Goal: Communication & Community: Answer question/provide support

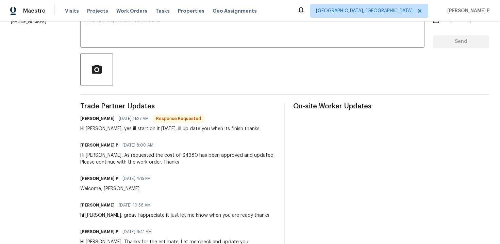
scroll to position [67, 0]
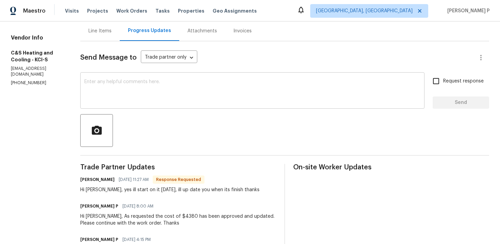
click at [174, 86] on textarea at bounding box center [252, 91] width 336 height 24
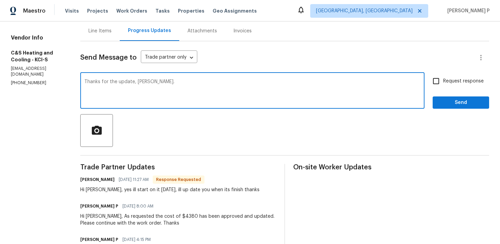
type textarea "Thanks for the update, Carl."
click at [447, 104] on span "Send" at bounding box center [461, 102] width 46 height 9
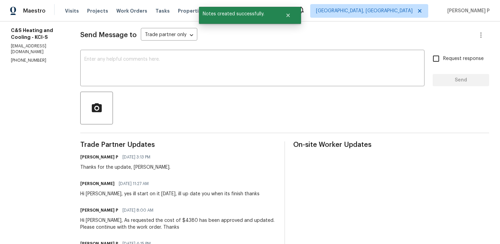
scroll to position [91, 0]
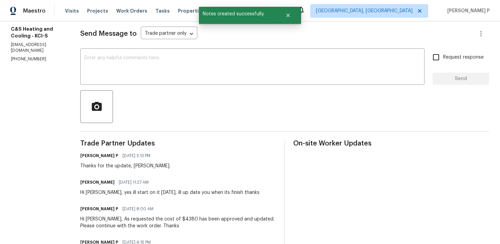
click at [113, 192] on div "Hi Ramyasri, yes ill start on it tomorrow, ill up date you when its finish than…" at bounding box center [169, 192] width 179 height 7
drag, startPoint x: 113, startPoint y: 192, endPoint x: 257, endPoint y: 191, distance: 143.2
click at [257, 191] on div "Carl Wilson 09/23/2025 11:27 AM Hi Ramyasri, yes ill start on it tomorrow, ill …" at bounding box center [178, 186] width 196 height 18
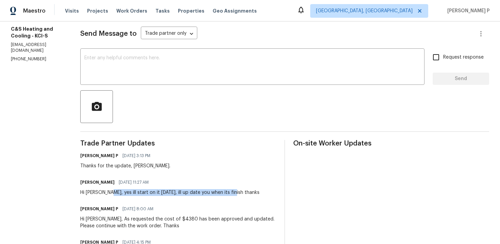
drag, startPoint x: 113, startPoint y: 192, endPoint x: 237, endPoint y: 192, distance: 124.2
click at [237, 192] on div "Hi Ramyasri, yes ill start on it tomorrow, ill up date you when its finish than…" at bounding box center [169, 192] width 179 height 7
copy div "yes ill start on it tomorrow, ill up date you when its finish"
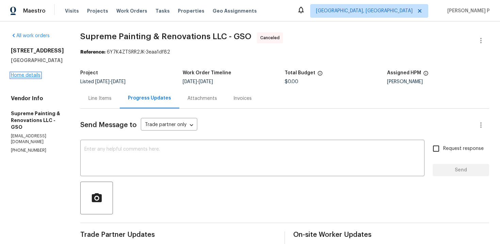
click at [31, 77] on link "Home details" at bounding box center [26, 75] width 30 height 5
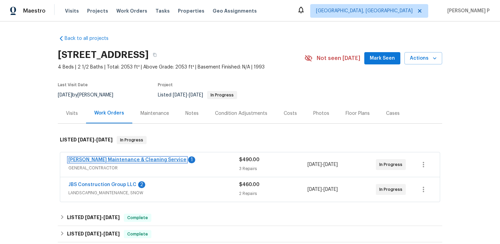
click at [113, 158] on link "[PERSON_NAME] Maintenance & Cleaning Service" at bounding box center [127, 159] width 118 height 5
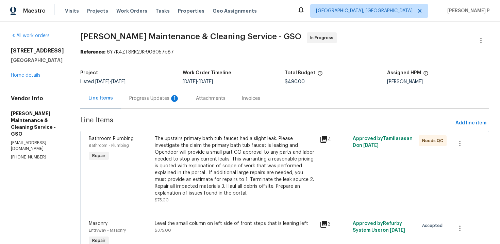
click at [144, 103] on div "Progress Updates 1" at bounding box center [154, 98] width 67 height 20
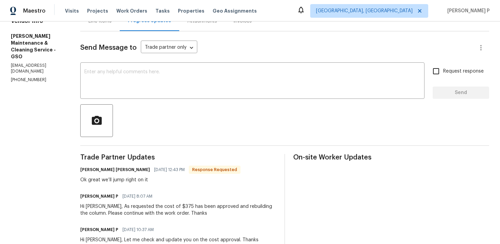
scroll to position [70, 0]
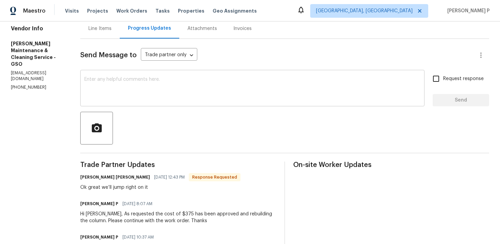
click at [143, 102] on div "x ​" at bounding box center [252, 88] width 344 height 35
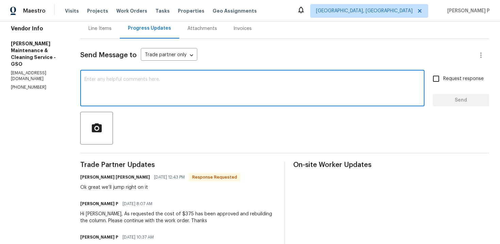
type textarea "Y"
type textarea "Thank you, [PERSON_NAME]."
click at [434, 101] on button "Send" at bounding box center [461, 100] width 56 height 13
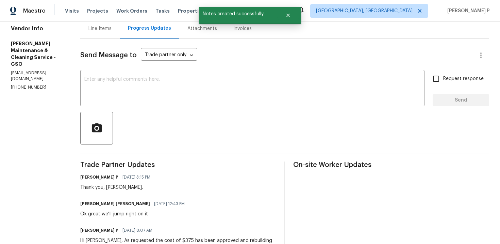
scroll to position [118, 0]
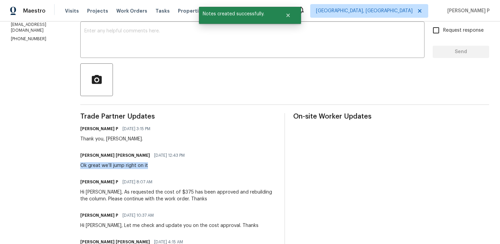
drag, startPoint x: 87, startPoint y: 164, endPoint x: 156, endPoint y: 165, distance: 68.7
click at [156, 165] on div "Ok great we’ll jump right on it" at bounding box center [134, 165] width 109 height 7
copy div "Ok great we’ll jump right on it"
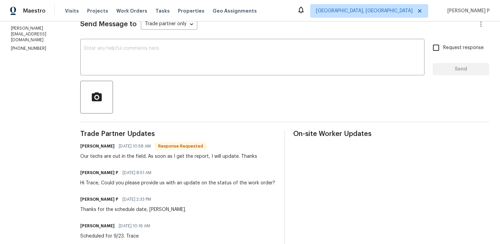
scroll to position [77, 0]
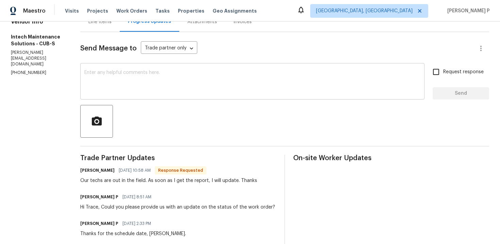
click at [174, 66] on div "x ​" at bounding box center [252, 82] width 344 height 35
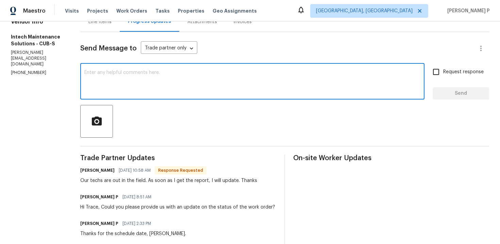
click at [174, 66] on div "x ​" at bounding box center [252, 82] width 344 height 35
type textarea "Thanks for the update, Ellen."
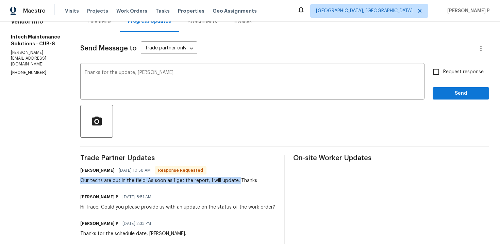
drag, startPoint x: 79, startPoint y: 180, endPoint x: 236, endPoint y: 182, distance: 157.2
click at [236, 182] on div "Our techs are out in the field. As soon as I get the report, I will update. Tha…" at bounding box center [168, 180] width 177 height 7
copy div "Our techs are out in the field. As soon as I get the report, I will update."
click at [445, 92] on span "Send" at bounding box center [461, 93] width 46 height 9
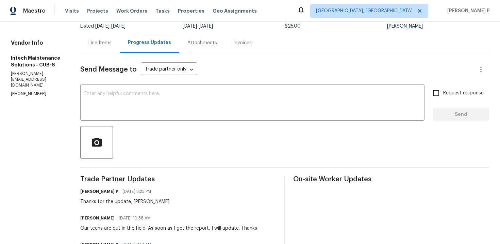
scroll to position [0, 0]
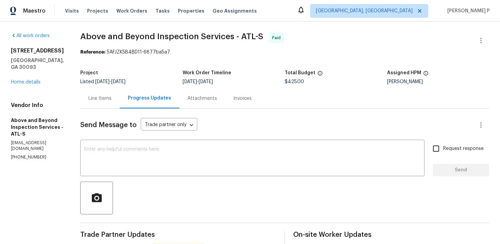
click at [120, 104] on div "Line Items" at bounding box center [99, 98] width 39 height 20
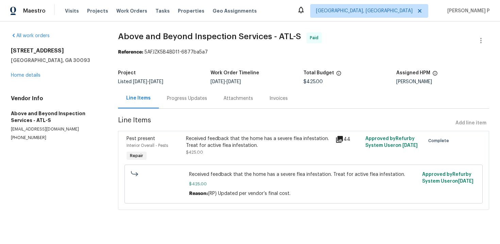
click at [237, 155] on div "Received feedback that the home has a severe flea infestation. Treat for active…" at bounding box center [258, 145] width 145 height 20
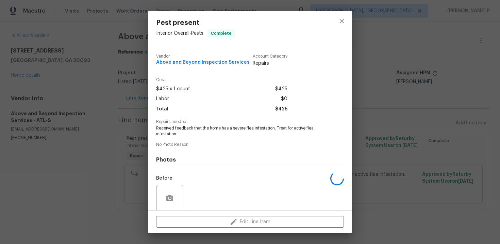
scroll to position [52, 0]
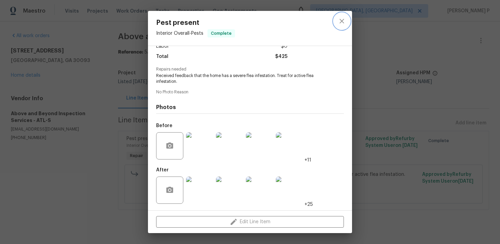
click at [337, 23] on button "close" at bounding box center [342, 21] width 16 height 16
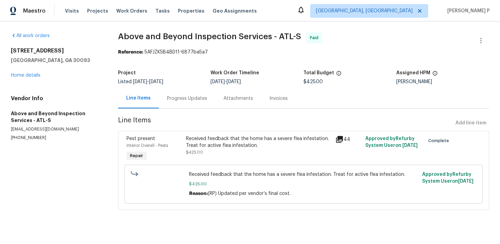
click at [182, 100] on div "Progress Updates" at bounding box center [187, 98] width 40 height 7
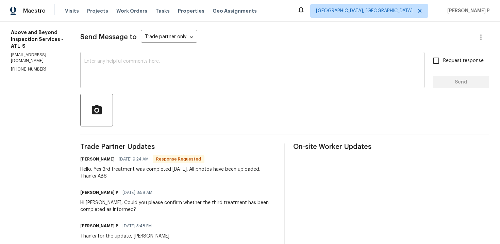
scroll to position [78, 0]
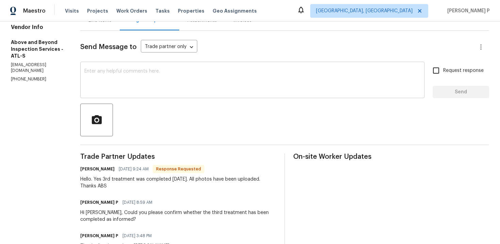
click at [169, 91] on textarea at bounding box center [252, 81] width 336 height 24
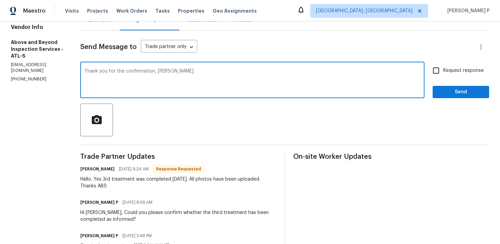
type textarea "Thank you for the confirmation, Jason."
click at [448, 91] on span "Send" at bounding box center [461, 92] width 46 height 9
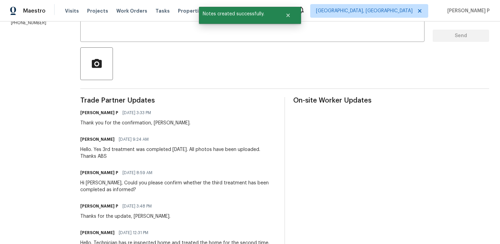
scroll to position [135, 0]
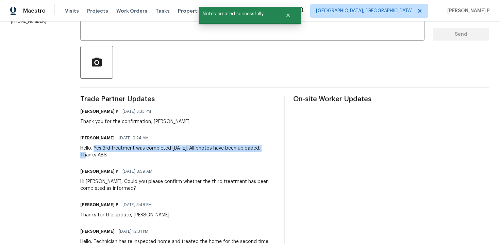
drag, startPoint x: 119, startPoint y: 147, endPoint x: 127, endPoint y: 153, distance: 9.5
click at [127, 153] on div "Hello. Yes 3rd treatment was completed yesterday. All photos have been uploaded…" at bounding box center [178, 152] width 196 height 14
copy div "Yes 3rd treatment was completed yesterday. All photos have been uploaded."
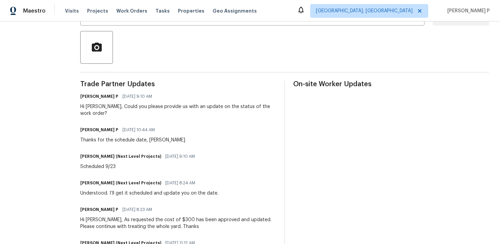
scroll to position [154, 0]
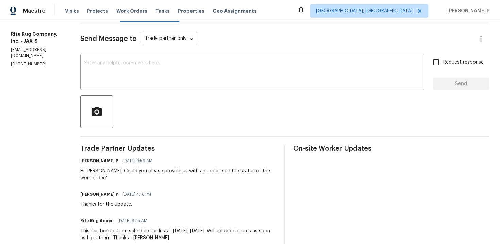
scroll to position [66, 0]
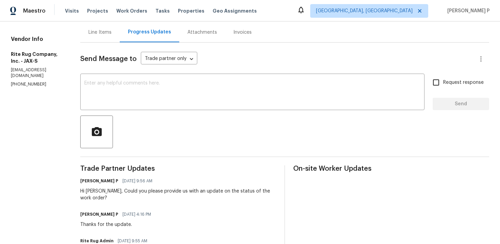
click at [112, 30] on div "Line Items" at bounding box center [99, 32] width 23 height 7
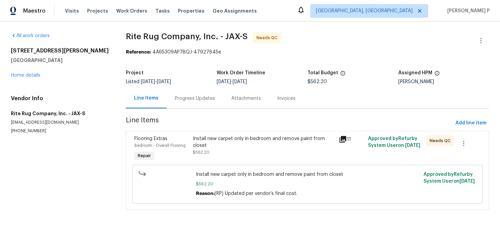
click at [229, 136] on div "Install new carpet only in bedroom and remove paint from closet" at bounding box center [264, 142] width 142 height 14
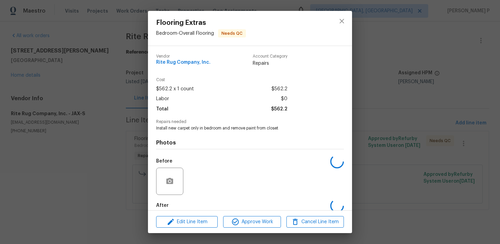
scroll to position [36, 0]
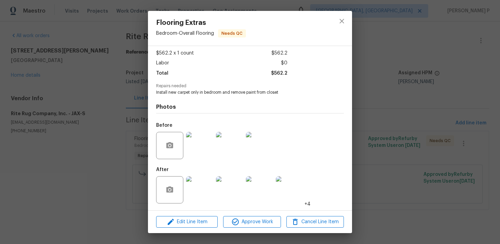
click at [208, 184] on img at bounding box center [199, 189] width 27 height 27
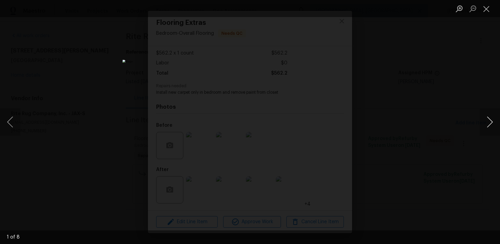
click at [492, 121] on button "Next image" at bounding box center [490, 121] width 20 height 27
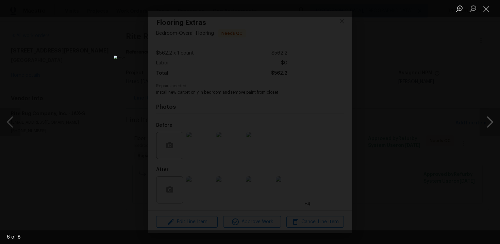
click at [492, 121] on button "Next image" at bounding box center [490, 121] width 20 height 27
click at [7, 121] on button "Previous image" at bounding box center [10, 121] width 20 height 27
click at [493, 123] on button "Next image" at bounding box center [490, 121] width 20 height 27
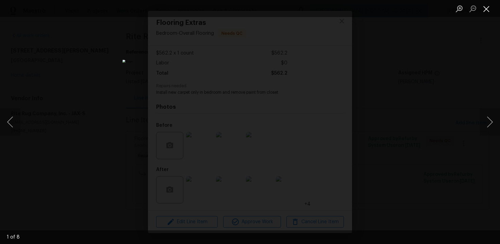
click at [490, 12] on button "Close lightbox" at bounding box center [487, 9] width 14 height 12
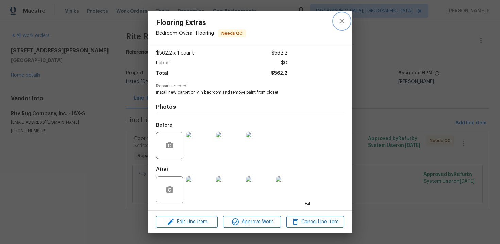
click at [340, 25] on icon "close" at bounding box center [342, 21] width 8 height 8
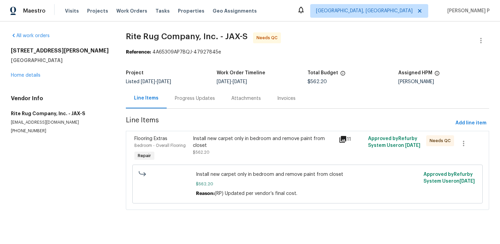
click at [186, 96] on div "Progress Updates" at bounding box center [195, 98] width 40 height 7
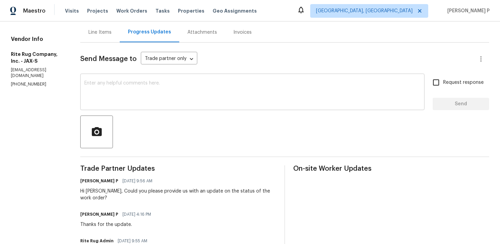
scroll to position [79, 0]
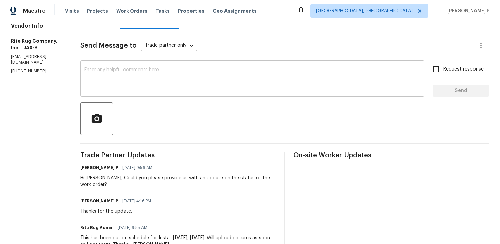
click at [167, 79] on textarea at bounding box center [252, 79] width 336 height 24
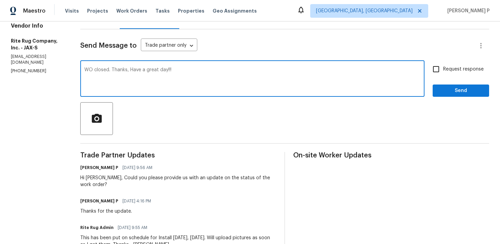
type textarea "WO closed. Thanks, Have a great day!!!"
click at [451, 85] on button "Send" at bounding box center [461, 90] width 56 height 13
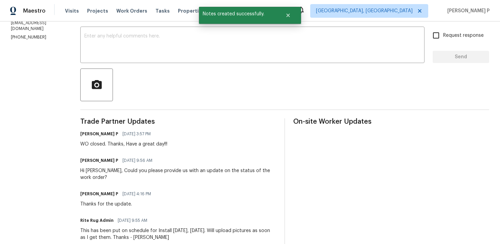
scroll to position [115, 0]
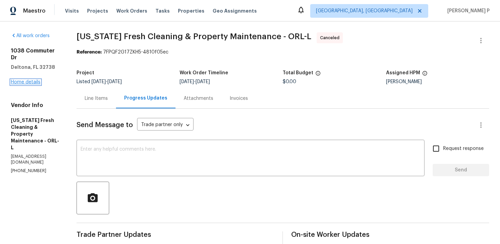
click at [29, 80] on link "Home details" at bounding box center [26, 82] width 30 height 5
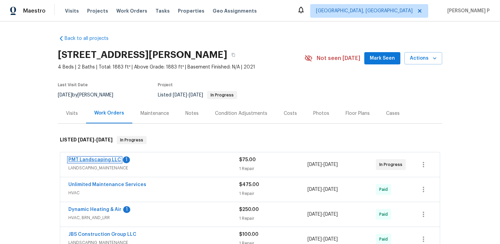
click at [98, 158] on link "PMT Landscaping LLC" at bounding box center [94, 159] width 53 height 5
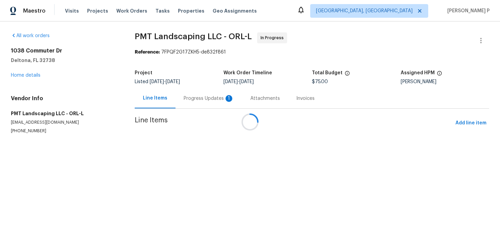
click at [187, 99] on div at bounding box center [250, 122] width 500 height 244
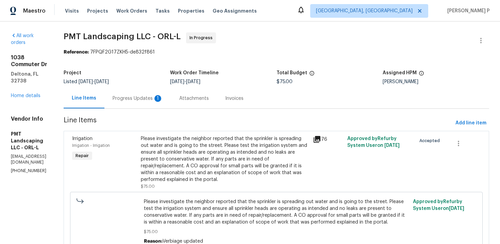
click at [160, 99] on div "Progress Updates 1" at bounding box center [138, 98] width 50 height 7
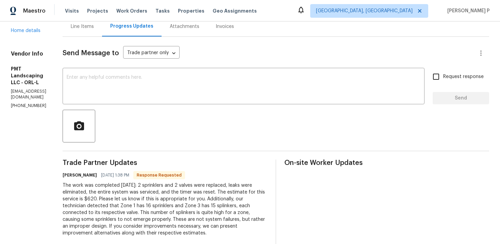
scroll to position [56, 0]
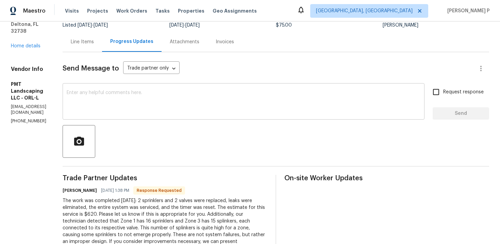
click at [113, 97] on textarea at bounding box center [244, 102] width 354 height 24
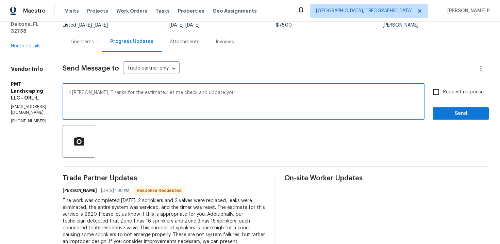
type textarea "Hi Xiamara, Thanks for the estimate. Let me check and update you."
click at [446, 97] on label "Request response" at bounding box center [456, 92] width 55 height 14
click at [443, 97] on input "Request response" at bounding box center [436, 92] width 14 height 14
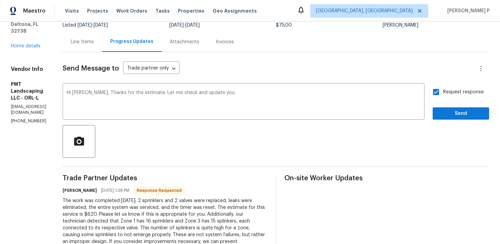
click at [446, 89] on span "Request response" at bounding box center [463, 91] width 40 height 7
click at [443, 89] on input "Request response" at bounding box center [436, 92] width 14 height 14
checkbox input "false"
click at [445, 115] on span "Send" at bounding box center [461, 113] width 46 height 9
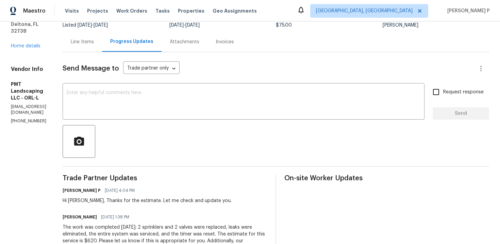
scroll to position [0, 0]
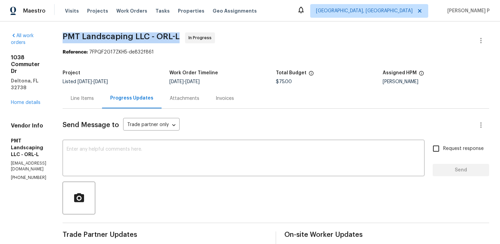
drag, startPoint x: 86, startPoint y: 39, endPoint x: 197, endPoint y: 35, distance: 111.7
click at [180, 35] on span "PMT Landscaping LLC - ORL-L" at bounding box center [121, 36] width 117 height 8
copy span "PMT Landscaping LLC - ORL-L"
click at [94, 99] on div "Line Items" at bounding box center [82, 98] width 23 height 7
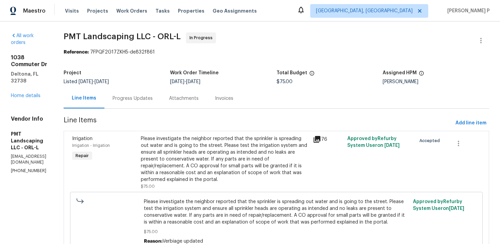
scroll to position [40, 0]
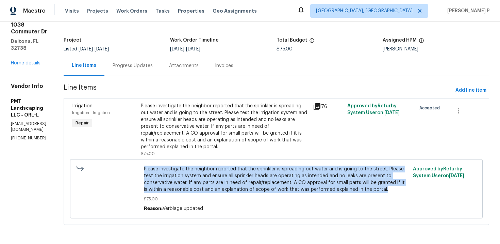
drag, startPoint x: 160, startPoint y: 161, endPoint x: 193, endPoint y: 186, distance: 41.9
click at [193, 186] on span "Please investigate the neighbor reported that the sprinkler is spreading out wa…" at bounding box center [276, 178] width 265 height 27
copy span "Please investigate the neighbor reported that the sprinkler is spreading out wa…"
click at [155, 65] on div "Progress Updates" at bounding box center [132, 65] width 56 height 20
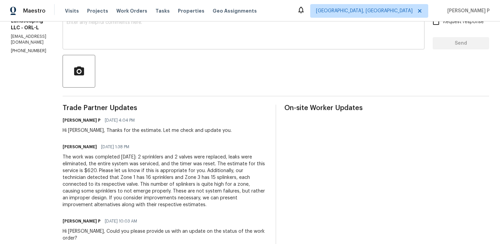
scroll to position [181, 0]
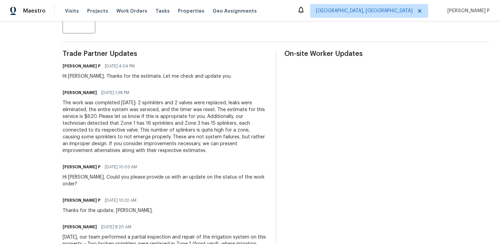
drag, startPoint x: 83, startPoint y: 102, endPoint x: 239, endPoint y: 156, distance: 165.2
click at [239, 156] on div "Trade Partner Updates Ramyasri P 09/23/2025 4:04 PM Hi Xiamara, Thanks for the …" at bounding box center [165, 229] width 205 height 359
copy div "The work was completed yesterday: 2 sprinklers and 2 valves were replaced, leak…"
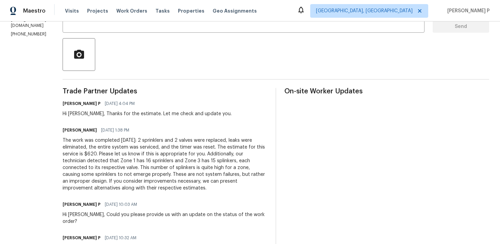
scroll to position [0, 0]
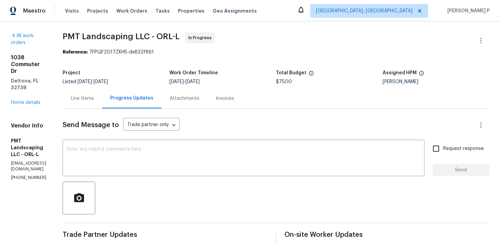
click at [102, 94] on div "Line Items" at bounding box center [82, 98] width 39 height 20
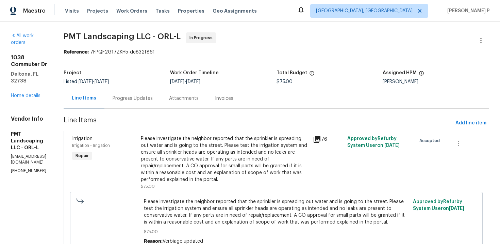
click at [220, 151] on div "Please investigate the neighbor reported that the sprinkler is spreading out wa…" at bounding box center [225, 159] width 168 height 48
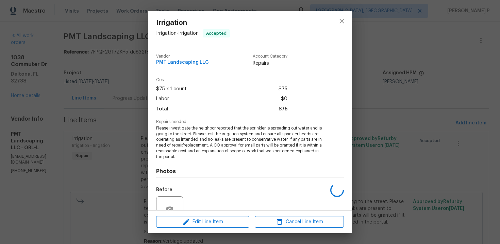
scroll to position [64, 0]
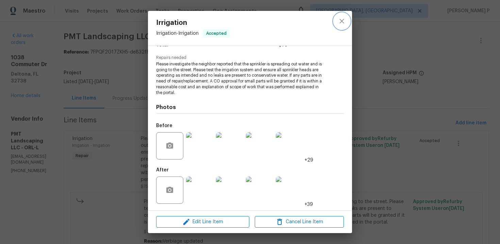
click at [341, 20] on icon "close" at bounding box center [342, 21] width 4 height 4
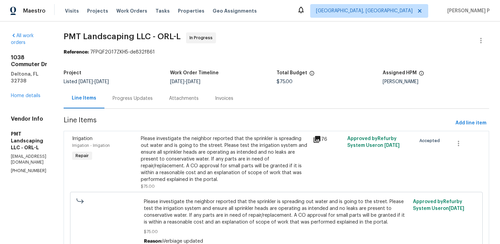
click at [151, 102] on div "Progress Updates" at bounding box center [132, 98] width 56 height 20
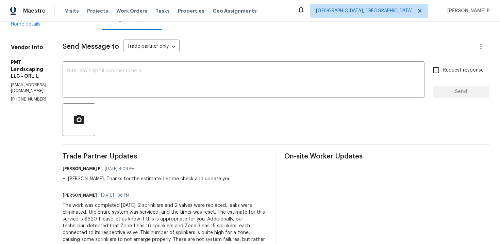
scroll to position [128, 0]
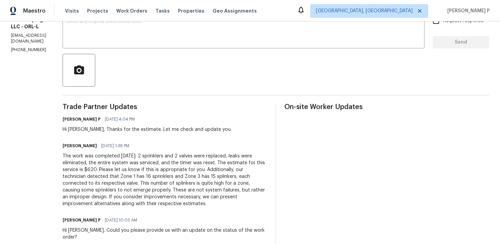
drag, startPoint x: 83, startPoint y: 158, endPoint x: 226, endPoint y: 203, distance: 149.5
click at [226, 203] on div "The work was completed yesterday: 2 sprinklers and 2 valves were replaced, leak…" at bounding box center [165, 179] width 205 height 54
copy div "The work was completed yesterday: 2 sprinklers and 2 valves were replaced, leak…"
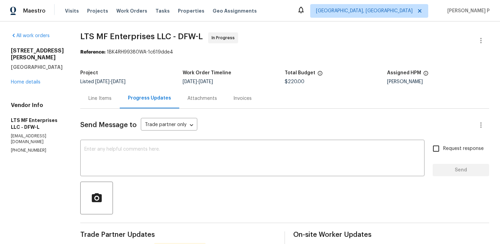
click at [101, 97] on div "Line Items" at bounding box center [99, 98] width 23 height 7
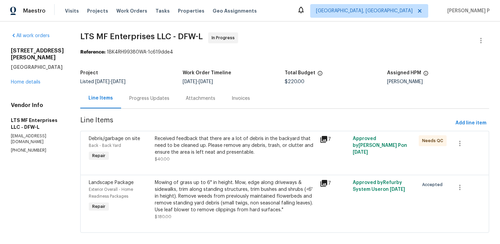
scroll to position [8, 0]
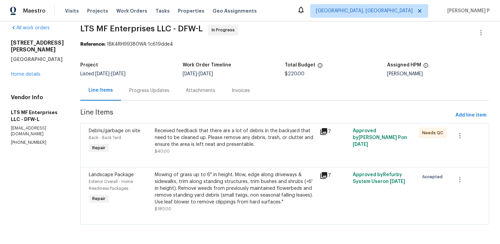
click at [143, 78] on div "Project Listed 9/15/2025 - 9/25/2025 Work Order Timeline 9/15/2025 - 9/17/2025 …" at bounding box center [284, 70] width 409 height 22
click at [144, 86] on div "Progress Updates" at bounding box center [149, 90] width 56 height 20
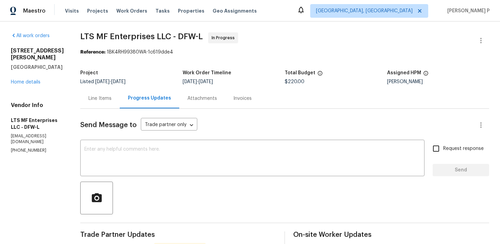
click at [99, 93] on div "Line Items" at bounding box center [99, 98] width 39 height 20
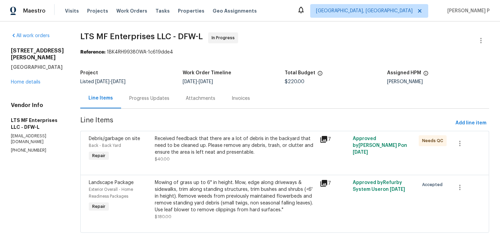
scroll to position [8, 0]
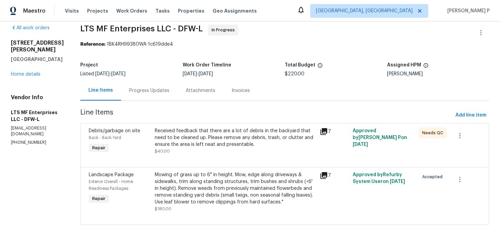
click at [145, 93] on div "Progress Updates" at bounding box center [149, 90] width 40 height 7
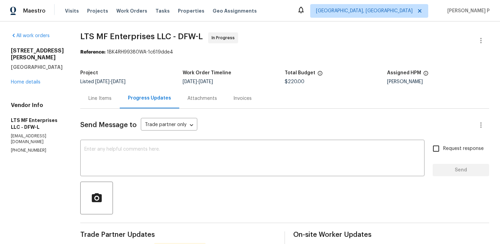
click at [93, 99] on div "Line Items" at bounding box center [99, 98] width 23 height 7
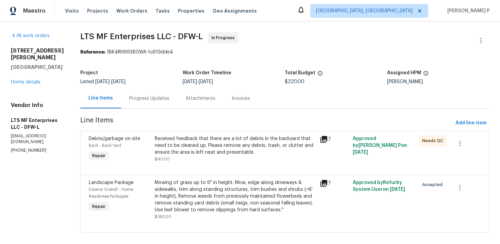
click at [228, 151] on div "Received feedback that there are a lot of debris in the backyard that need to b…" at bounding box center [235, 145] width 161 height 20
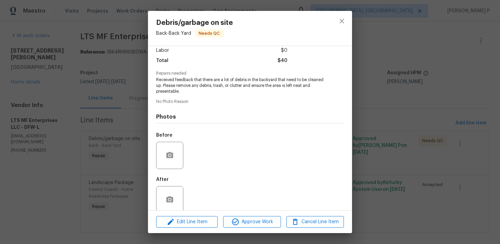
scroll to position [58, 0]
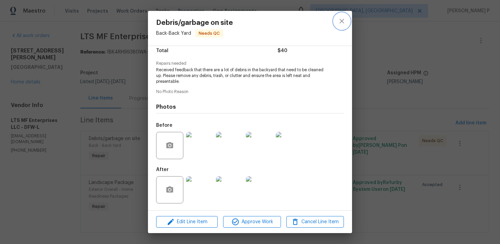
click at [343, 21] on icon "close" at bounding box center [342, 21] width 8 height 8
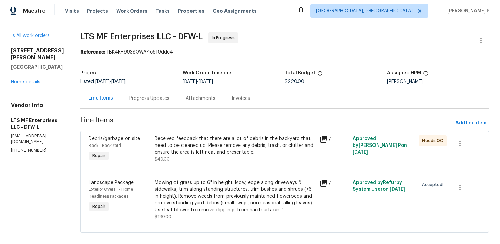
click at [148, 96] on div "Progress Updates" at bounding box center [149, 98] width 40 height 7
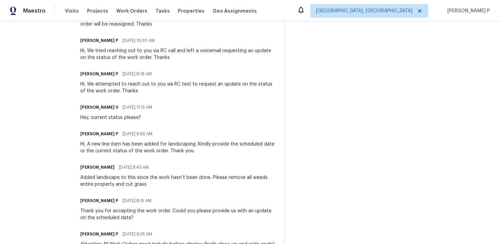
scroll to position [286, 0]
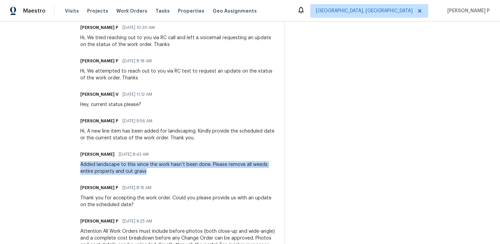
drag, startPoint x: 76, startPoint y: 164, endPoint x: 142, endPoint y: 177, distance: 66.9
click at [142, 177] on div "All work orders 1100 Hayden Ln Savannah, TX 76227 Home details Vendor Info LTS …" at bounding box center [250, 35] width 500 height 599
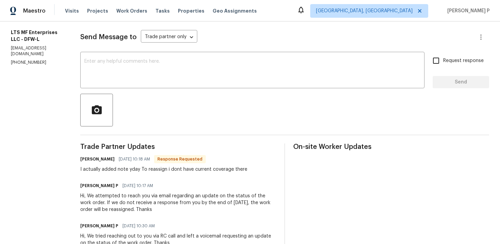
scroll to position [92, 0]
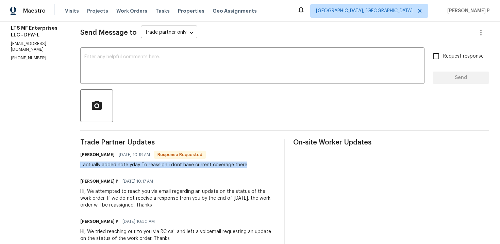
drag, startPoint x: 76, startPoint y: 165, endPoint x: 246, endPoint y: 170, distance: 169.9
click at [246, 170] on div "All work orders 1100 Hayden Ln Savannah, TX 76227 Home details Vendor Info LTS …" at bounding box center [250, 228] width 500 height 599
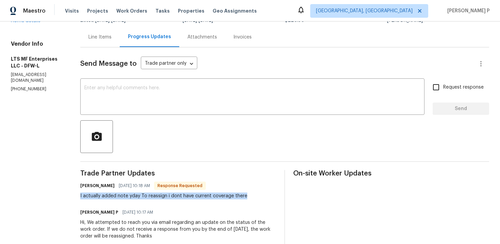
scroll to position [0, 0]
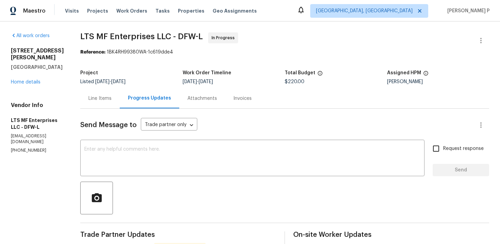
click at [108, 103] on div "Line Items" at bounding box center [99, 98] width 39 height 20
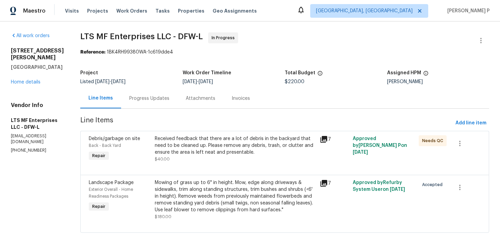
scroll to position [8, 0]
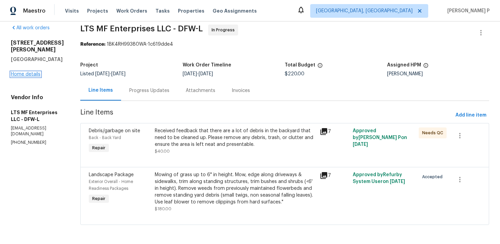
click at [37, 73] on link "Home details" at bounding box center [26, 74] width 30 height 5
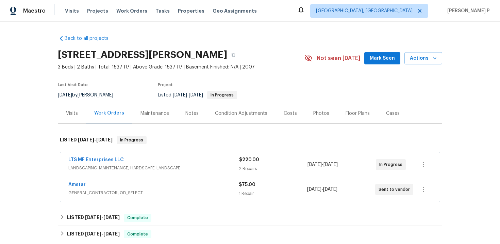
click at [169, 119] on div "Maintenance" at bounding box center [154, 113] width 45 height 20
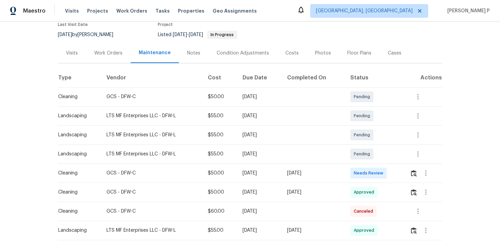
scroll to position [106, 0]
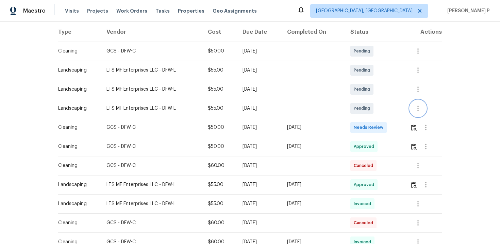
click at [413, 107] on button "button" at bounding box center [418, 108] width 16 height 16
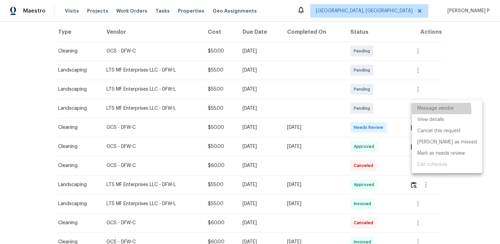
click at [423, 111] on li "Message vendor" at bounding box center [447, 108] width 70 height 11
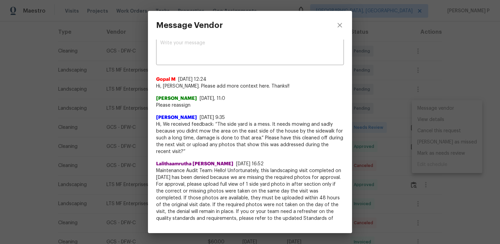
scroll to position [6, 0]
click at [105, 70] on div "Message Vendor x ​ Gopal M 9/22/25, 12:24 Hi, Bill. Please add more context her…" at bounding box center [250, 122] width 500 height 244
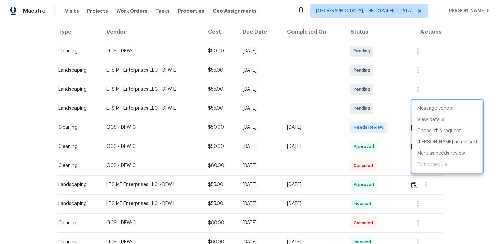
click at [471, 41] on div at bounding box center [250, 122] width 500 height 244
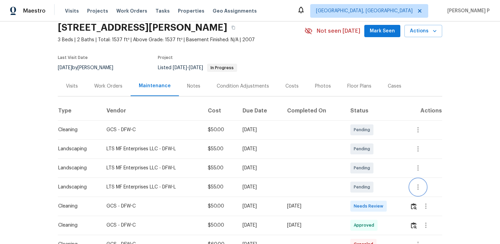
scroll to position [0, 0]
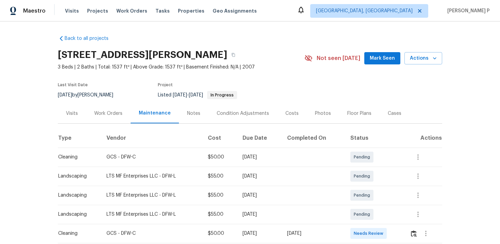
click at [115, 106] on div "Work Orders" at bounding box center [108, 113] width 45 height 20
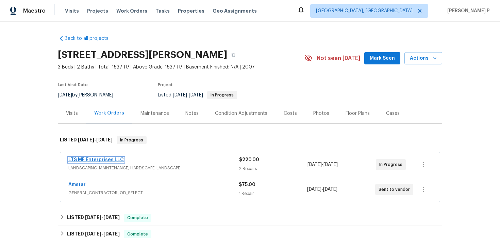
click at [102, 161] on link "LTS MF Enterprises LLC" at bounding box center [95, 159] width 55 height 5
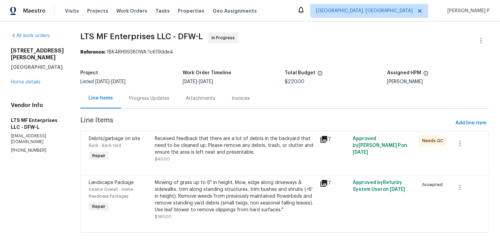
scroll to position [8, 0]
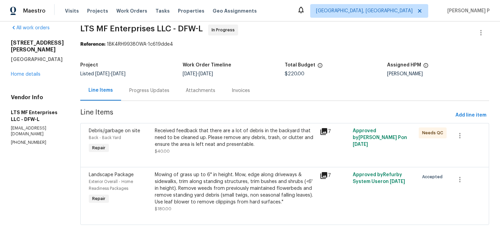
click at [203, 193] on div "Mowing of grass up to 6" in height. Mow, edge along driveways & sidewalks, trim…" at bounding box center [235, 188] width 161 height 34
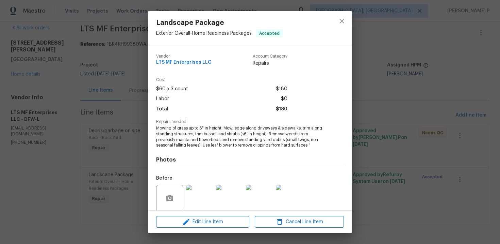
click at [399, 117] on div "Landscape Package Exterior Overall - Home Readiness Packages Accepted Vendor LT…" at bounding box center [250, 122] width 500 height 244
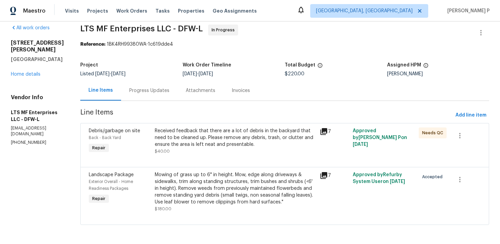
click at [134, 88] on div "Progress Updates" at bounding box center [149, 90] width 40 height 7
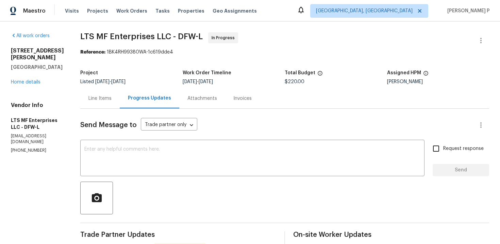
click at [27, 79] on div "All work orders 1100 Hayden Ln Savannah, TX 76227 Home details Vendor Info LTS …" at bounding box center [37, 92] width 53 height 121
click at [27, 80] on link "Home details" at bounding box center [26, 82] width 30 height 5
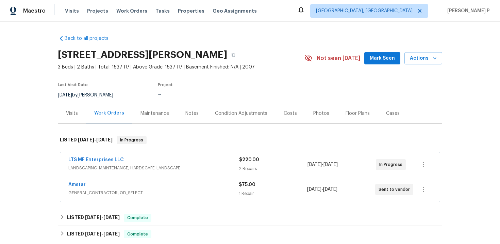
click at [161, 108] on div "Maintenance" at bounding box center [154, 113] width 45 height 20
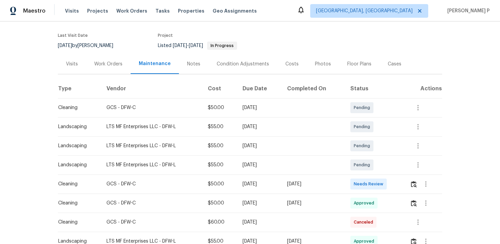
scroll to position [31, 0]
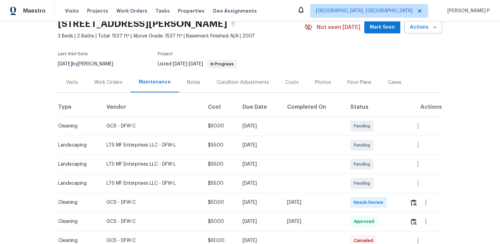
click at [116, 85] on div "Work Orders" at bounding box center [108, 82] width 28 height 7
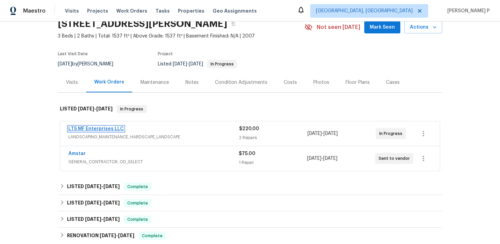
click at [101, 130] on link "LTS MF Enterprises LLC" at bounding box center [95, 128] width 55 height 5
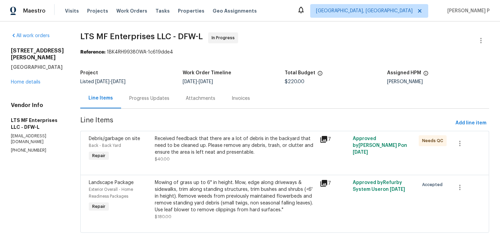
click at [151, 101] on div "Progress Updates" at bounding box center [149, 98] width 40 height 7
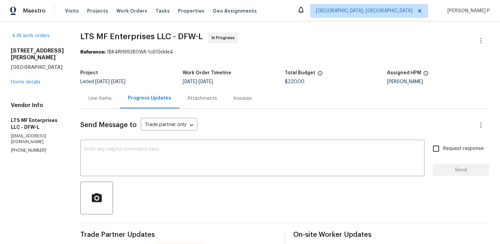
click at [103, 103] on div "Line Items" at bounding box center [99, 98] width 39 height 20
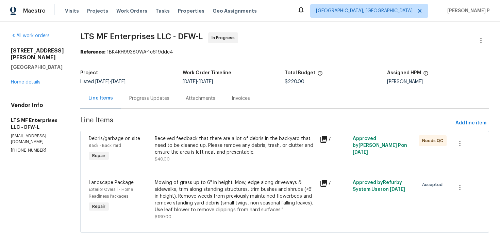
scroll to position [8, 0]
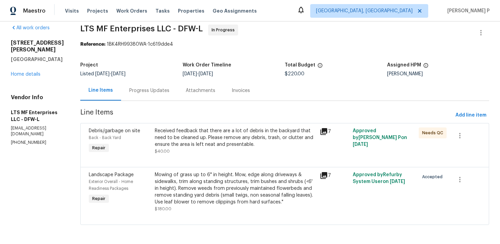
click at [217, 131] on div "Received feedback that there are a lot of debris in the backyard that need to b…" at bounding box center [235, 137] width 161 height 20
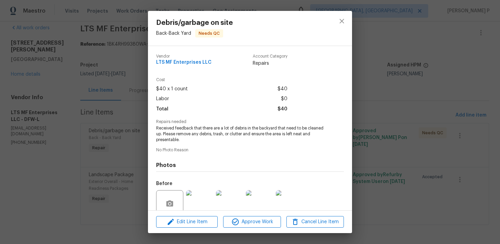
scroll to position [58, 0]
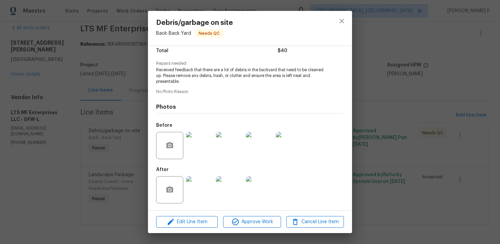
click at [393, 140] on div "Debris/garbage on site Back - Back Yard Needs QC Vendor LTS MF Enterprises LLC …" at bounding box center [250, 122] width 500 height 244
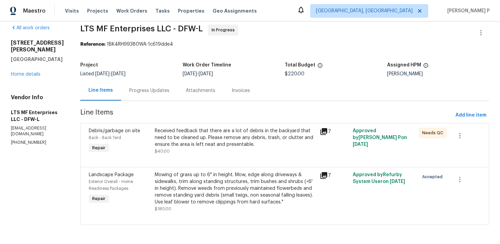
click at [140, 90] on div "Progress Updates" at bounding box center [149, 90] width 40 height 7
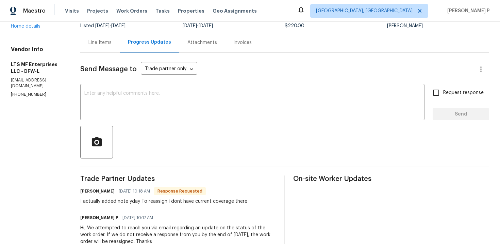
scroll to position [26, 0]
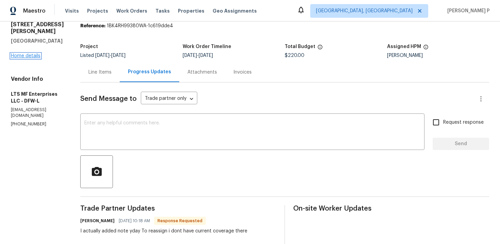
click at [29, 53] on link "Home details" at bounding box center [26, 55] width 30 height 5
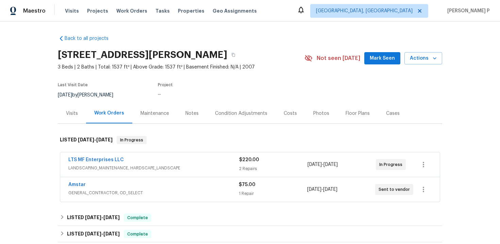
click at [163, 114] on div "Maintenance" at bounding box center [155, 113] width 29 height 7
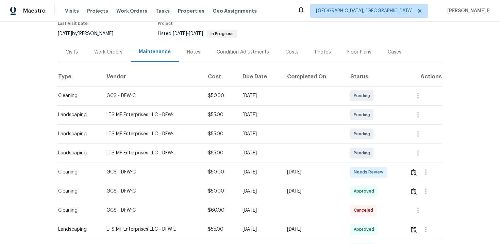
scroll to position [77, 0]
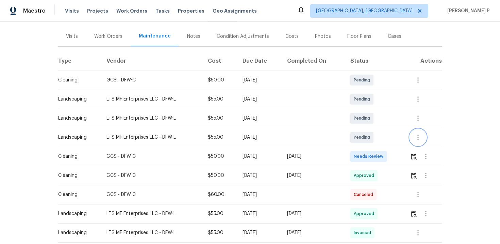
click at [420, 142] on button "button" at bounding box center [418, 137] width 16 height 16
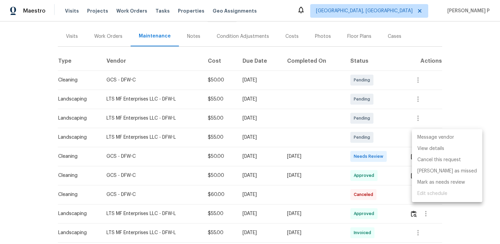
click at [427, 141] on li "Message vendor" at bounding box center [447, 137] width 70 height 11
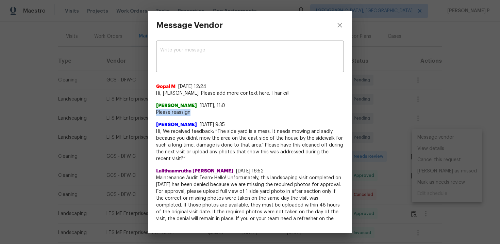
drag, startPoint x: 195, startPoint y: 111, endPoint x: 154, endPoint y: 113, distance: 40.2
click at [154, 113] on div "x ​ Gopal M 9/22/25, 12:24 Hi, Bill. Please add more context here. Thanks!! Bil…" at bounding box center [250, 130] width 204 height 182
click at [92, 72] on div "Message Vendor x ​ Gopal M 9/22/25, 12:24 Hi, Bill. Please add more context her…" at bounding box center [250, 122] width 500 height 244
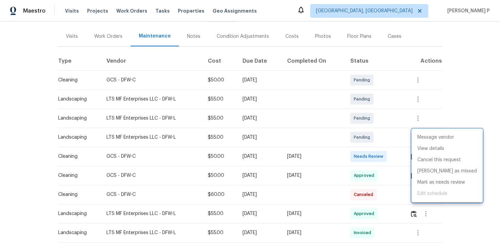
click at [106, 35] on div at bounding box center [250, 122] width 500 height 244
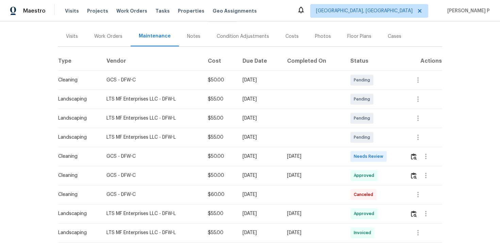
click at [114, 35] on div "Work Orders" at bounding box center [108, 36] width 28 height 7
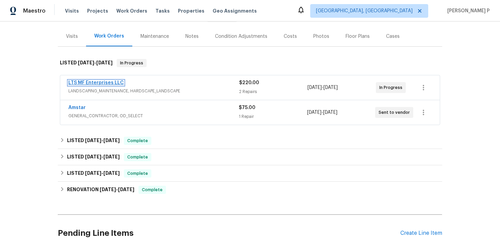
click at [106, 81] on link "LTS MF Enterprises LLC" at bounding box center [95, 82] width 55 height 5
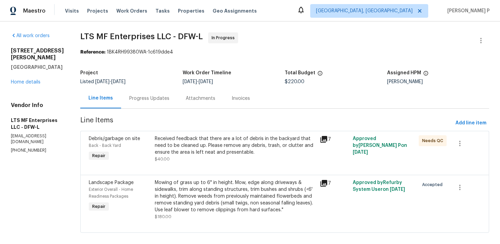
scroll to position [8, 0]
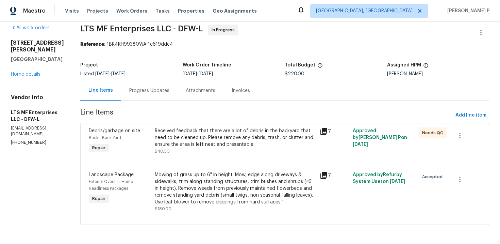
click at [141, 85] on div "Progress Updates" at bounding box center [149, 90] width 56 height 20
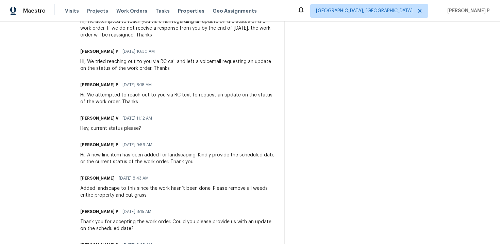
scroll to position [261, 0]
click at [81, 175] on h6 "Alicia Anices" at bounding box center [97, 178] width 34 height 7
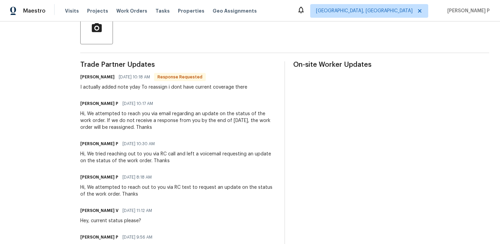
scroll to position [168, 0]
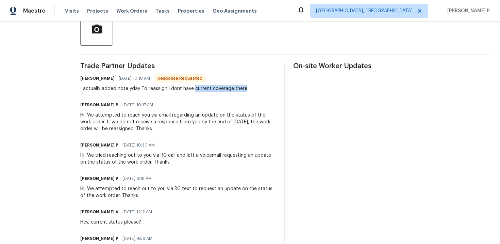
drag, startPoint x: 191, startPoint y: 88, endPoint x: 248, endPoint y: 91, distance: 57.2
click at [247, 91] on div "Bill Albany 09/23/2025 10:18 AM Response Requested I actually added note yday T…" at bounding box center [178, 82] width 196 height 18
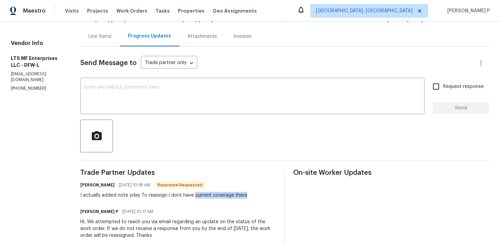
click at [100, 37] on div "Line Items" at bounding box center [99, 36] width 23 height 7
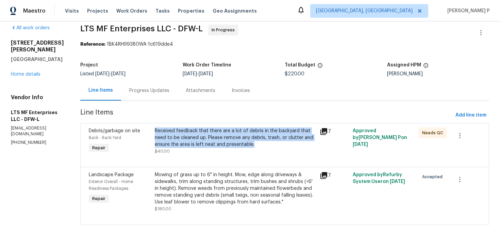
drag, startPoint x: 146, startPoint y: 131, endPoint x: 229, endPoint y: 144, distance: 83.8
click at [229, 144] on div "Received feedback that there are a lot of debris in the backyard that need to b…" at bounding box center [235, 140] width 165 height 31
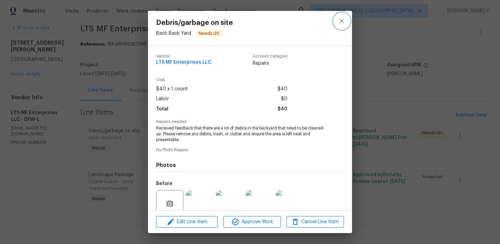
click at [341, 21] on icon "close" at bounding box center [342, 21] width 8 height 8
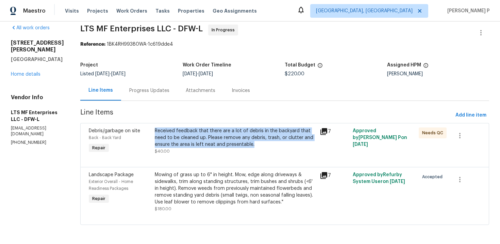
click at [146, 93] on div "Progress Updates" at bounding box center [149, 90] width 40 height 7
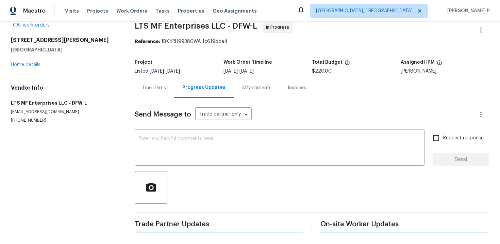
scroll to position [62, 0]
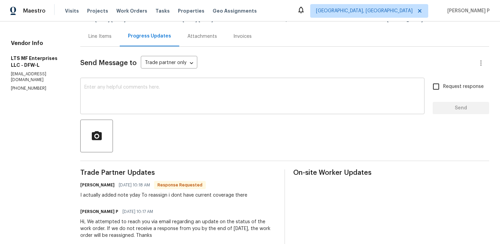
click at [140, 92] on textarea at bounding box center [252, 97] width 336 height 24
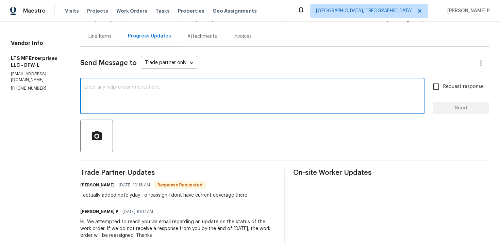
scroll to position [39, 0]
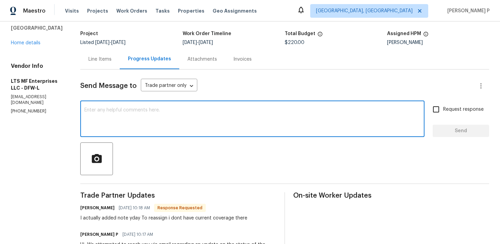
click at [135, 113] on textarea at bounding box center [252, 120] width 336 height 24
type textarea "Thanks for the update, Bill."
click at [462, 130] on span "Send" at bounding box center [461, 131] width 46 height 9
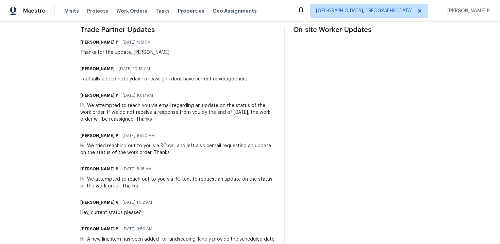
scroll to position [182, 0]
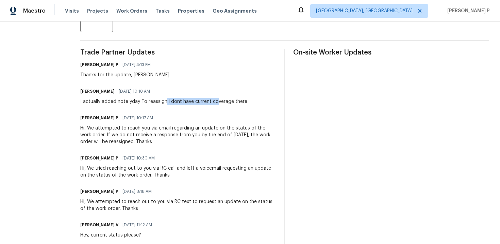
drag, startPoint x: 163, startPoint y: 101, endPoint x: 214, endPoint y: 100, distance: 51.7
click at [214, 100] on div "I actually added note yday To reassign i dont have current coverage there" at bounding box center [163, 101] width 167 height 7
click at [188, 100] on div "I actually added note yday To reassign i dont have current coverage there" at bounding box center [163, 101] width 167 height 7
drag, startPoint x: 165, startPoint y: 101, endPoint x: 245, endPoint y: 101, distance: 79.6
click at [245, 101] on div "Bill Albany 09/23/2025 10:18 AM I actually added note yday To reassign i dont h…" at bounding box center [178, 95] width 196 height 18
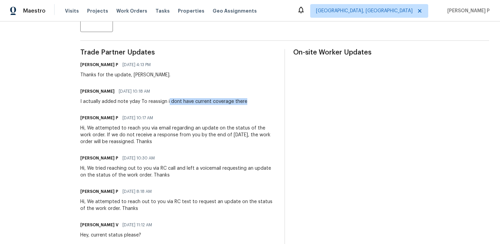
copy div "dont have current coverage there"
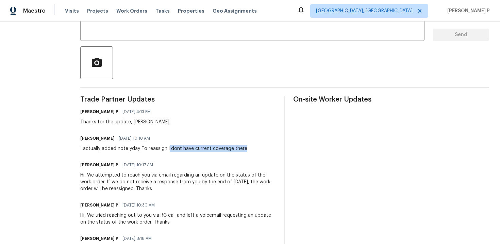
scroll to position [134, 0]
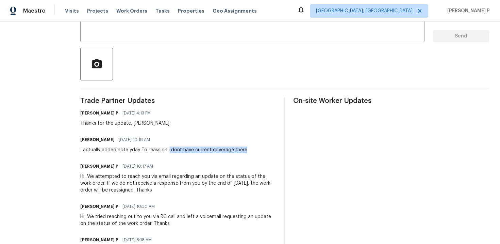
click at [76, 149] on div "All work orders 1100 Hayden Ln Savannah, TX 76227 Home details Vendor Info LTS …" at bounding box center [250, 200] width 500 height 625
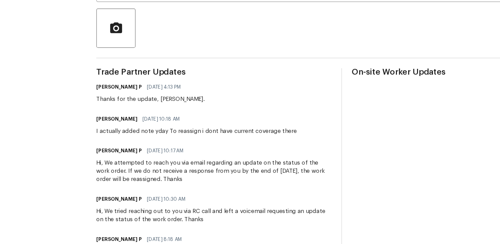
click at [80, 152] on div "I actually added note yday To reassign i dont have current coverage there" at bounding box center [163, 149] width 167 height 7
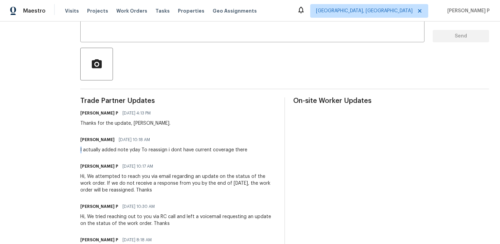
click at [84, 161] on div "Ramyasri P 09/23/2025 10:17 AM" at bounding box center [178, 166] width 196 height 10
drag, startPoint x: 78, startPoint y: 149, endPoint x: 239, endPoint y: 149, distance: 160.3
click at [239, 149] on div "I actually added note yday To reassign i dont have current coverage there" at bounding box center [163, 149] width 167 height 7
drag, startPoint x: 241, startPoint y: 150, endPoint x: 74, endPoint y: 150, distance: 166.7
click at [74, 150] on div "All work orders 1100 Hayden Ln Savannah, TX 76227 Home details Vendor Info LTS …" at bounding box center [250, 200] width 500 height 625
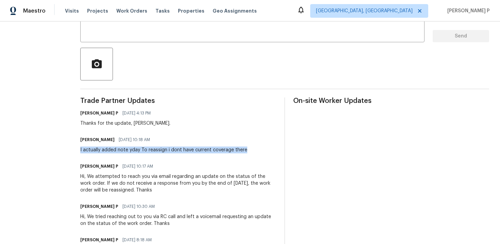
copy div "I actually added note yday To reassign i dont have current coverage there"
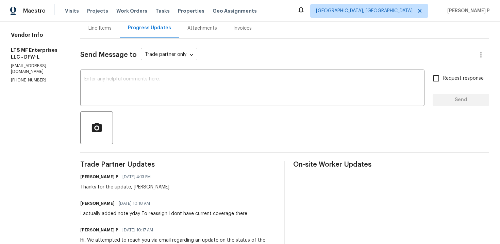
scroll to position [22, 0]
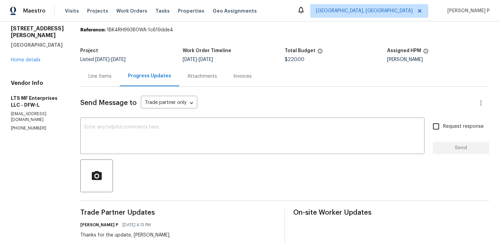
click at [100, 74] on div "Line Items" at bounding box center [99, 76] width 23 height 7
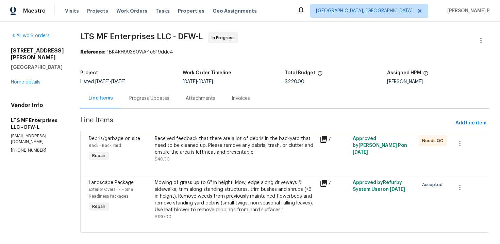
scroll to position [8, 0]
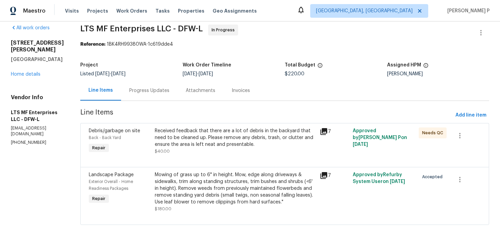
click at [203, 139] on div "Received feedback that there are a lot of debris in the backyard that need to b…" at bounding box center [235, 137] width 161 height 20
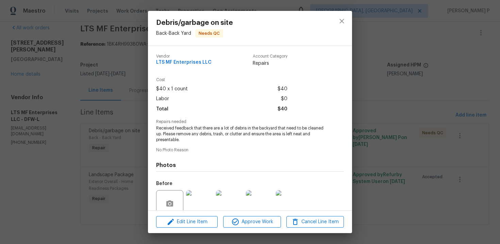
scroll to position [58, 0]
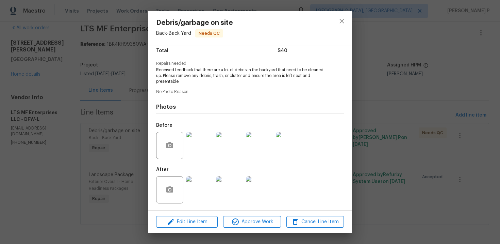
click at [202, 141] on img at bounding box center [199, 145] width 27 height 27
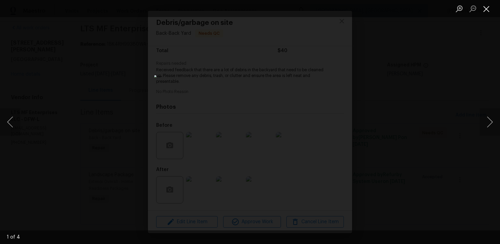
click at [490, 10] on button "Close lightbox" at bounding box center [487, 9] width 14 height 12
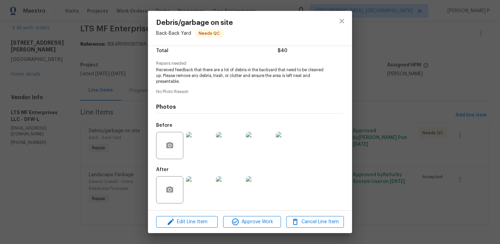
click at [198, 184] on img at bounding box center [199, 189] width 27 height 27
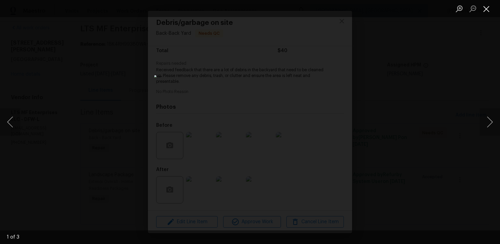
click at [487, 9] on button "Close lightbox" at bounding box center [487, 9] width 14 height 12
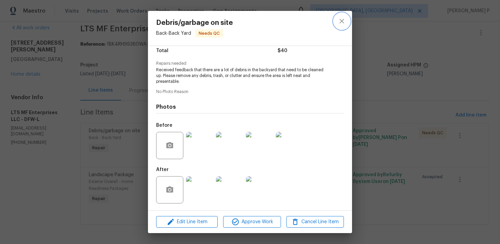
click at [340, 22] on icon "close" at bounding box center [342, 21] width 8 height 8
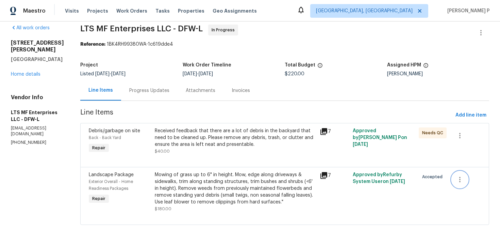
click at [460, 179] on icon "button" at bounding box center [460, 179] width 8 height 8
click at [463, 180] on li "Cancel" at bounding box center [464, 179] width 26 height 11
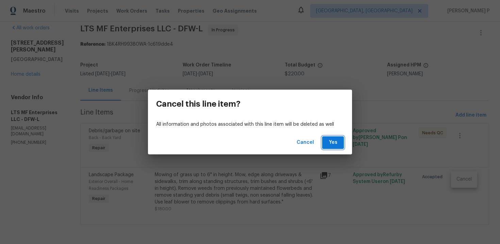
click at [335, 143] on span "Yes" at bounding box center [333, 142] width 11 height 9
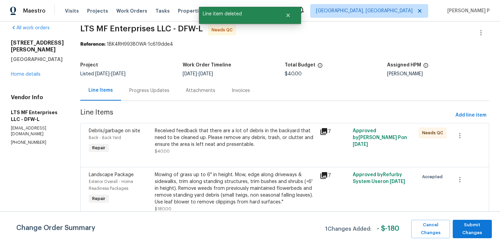
scroll to position [0, 0]
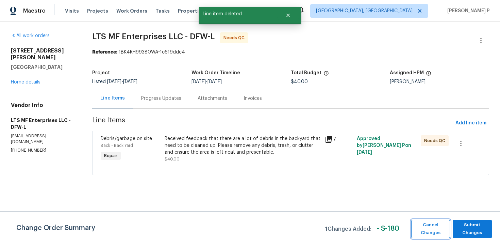
click at [430, 226] on span "Cancel Changes" at bounding box center [431, 229] width 32 height 16
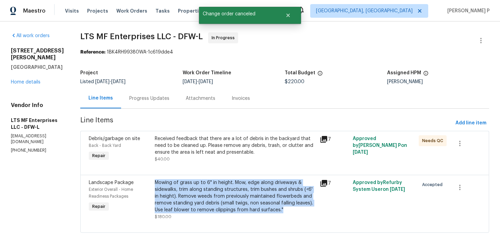
drag, startPoint x: 279, startPoint y: 207, endPoint x: 147, endPoint y: 180, distance: 135.4
click at [153, 180] on div "Mowing of grass up to 6" in height. Mow, edge along driveways & sidewalks, trim…" at bounding box center [235, 199] width 165 height 45
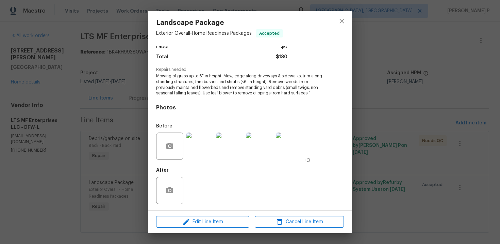
scroll to position [53, 0]
click at [203, 151] on img at bounding box center [199, 145] width 27 height 27
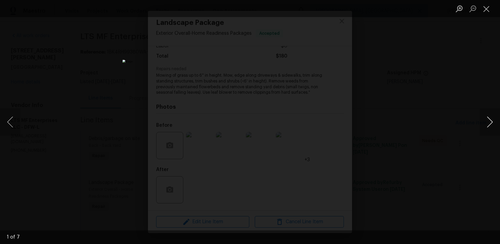
click at [490, 122] on button "Next image" at bounding box center [490, 121] width 20 height 27
click at [487, 11] on button "Close lightbox" at bounding box center [487, 9] width 14 height 12
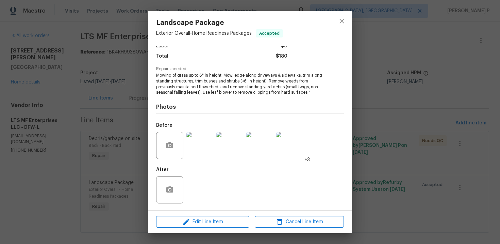
click at [206, 148] on img at bounding box center [199, 145] width 27 height 27
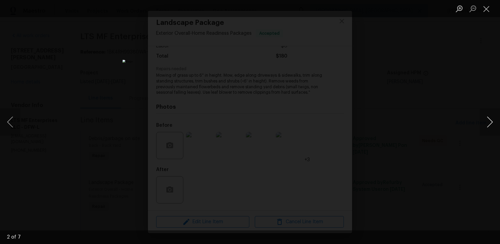
click at [483, 116] on button "Next image" at bounding box center [490, 121] width 20 height 27
click at [491, 119] on button "Next image" at bounding box center [490, 121] width 20 height 27
click at [490, 120] on button "Next image" at bounding box center [490, 121] width 20 height 27
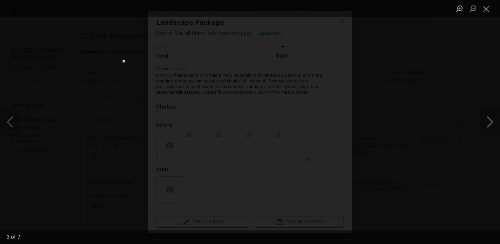
click at [493, 119] on button "Next image" at bounding box center [490, 121] width 20 height 27
click at [490, 123] on button "Next image" at bounding box center [490, 121] width 20 height 27
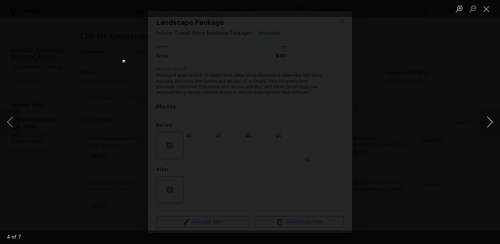
click at [490, 123] on button "Next image" at bounding box center [490, 121] width 20 height 27
click at [492, 120] on button "Next image" at bounding box center [490, 121] width 20 height 27
click at [486, 7] on button "Close lightbox" at bounding box center [487, 9] width 14 height 12
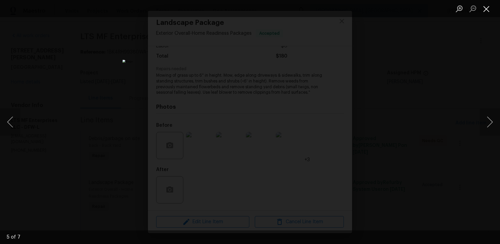
click at [487, 9] on button "Close lightbox" at bounding box center [487, 9] width 14 height 12
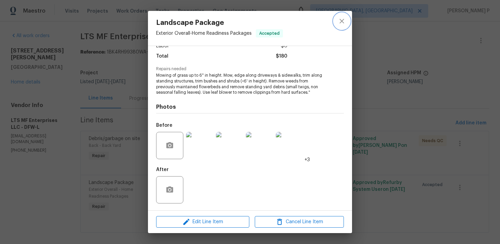
click at [342, 19] on icon "close" at bounding box center [342, 21] width 8 height 8
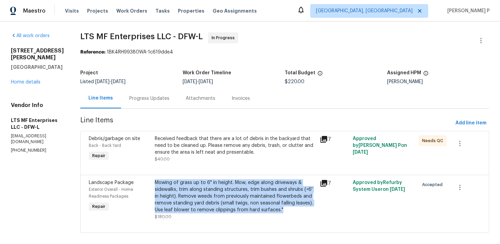
copy div "Mowing of grass up to 6" in height. Mow, edge along driveways & sidewalks, trim…"
click at [456, 188] on icon "button" at bounding box center [460, 187] width 8 height 8
click at [464, 190] on li "Cancel" at bounding box center [464, 187] width 26 height 11
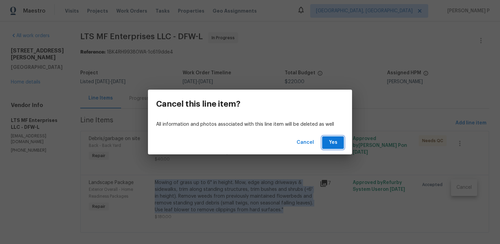
click at [332, 143] on span "Yes" at bounding box center [333, 142] width 11 height 9
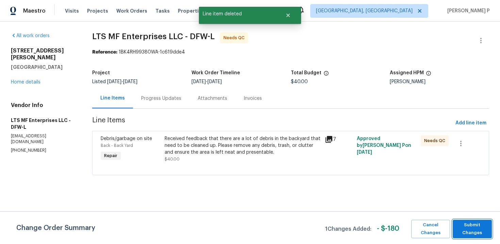
click at [475, 227] on span "Submit Changes" at bounding box center [472, 229] width 32 height 16
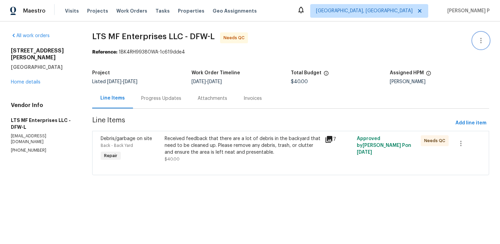
click at [480, 41] on icon "button" at bounding box center [481, 40] width 8 height 8
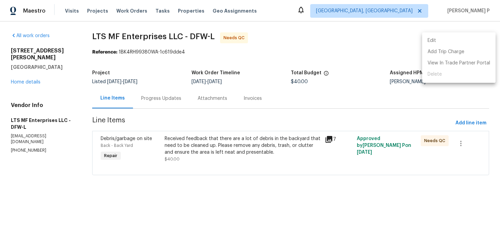
click at [440, 39] on li "Edit" at bounding box center [458, 40] width 73 height 11
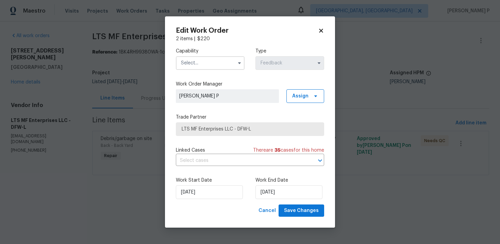
click at [211, 61] on input "text" at bounding box center [210, 63] width 69 height 14
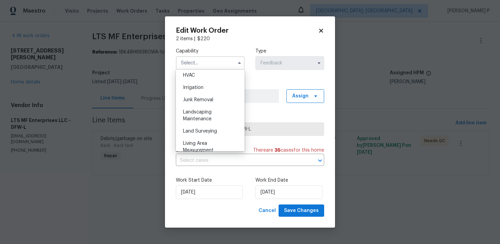
scroll to position [417, 0]
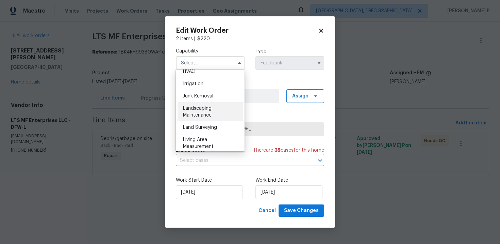
click at [197, 112] on div "Landscaping Maintenance" at bounding box center [210, 111] width 65 height 19
type input "Landscaping Maintenance"
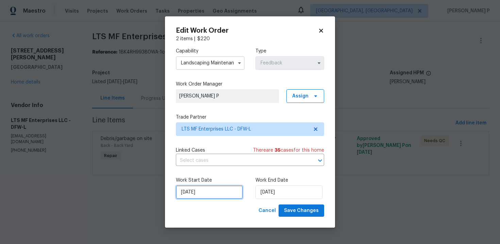
click at [222, 193] on input "[DATE]" at bounding box center [209, 192] width 67 height 14
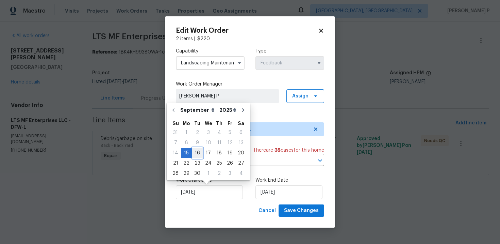
click at [198, 154] on div "16" at bounding box center [197, 153] width 11 height 10
type input "[DATE]"
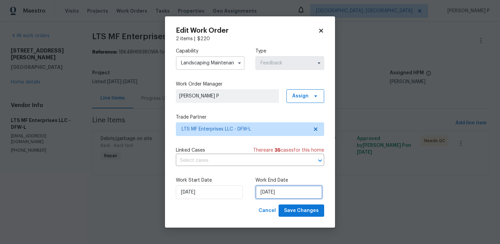
click at [296, 195] on input "9/17/2025" at bounding box center [289, 192] width 67 height 14
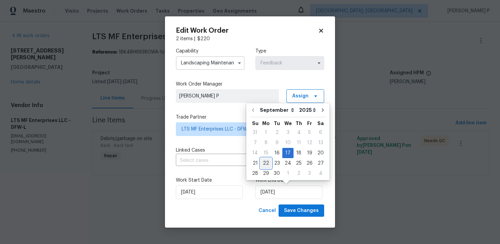
click at [268, 162] on div "22" at bounding box center [266, 163] width 11 height 10
type input "[DATE]"
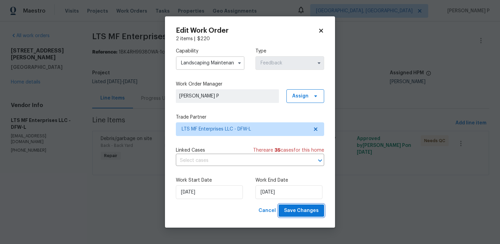
click at [295, 210] on span "Save Changes" at bounding box center [301, 210] width 35 height 9
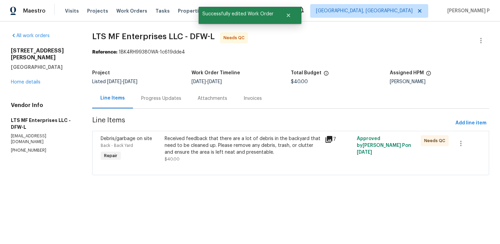
click at [157, 99] on div "Progress Updates" at bounding box center [161, 98] width 40 height 7
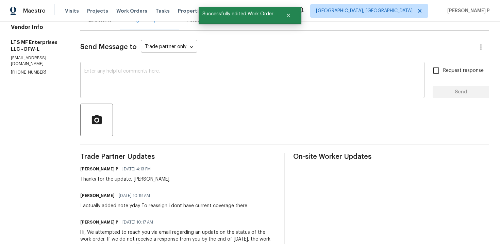
scroll to position [107, 0]
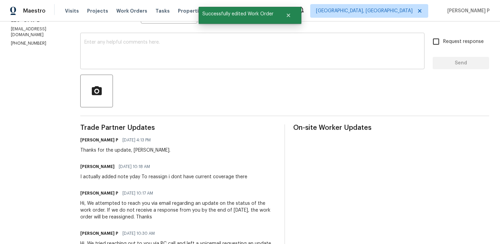
click at [157, 57] on textarea at bounding box center [252, 52] width 336 height 24
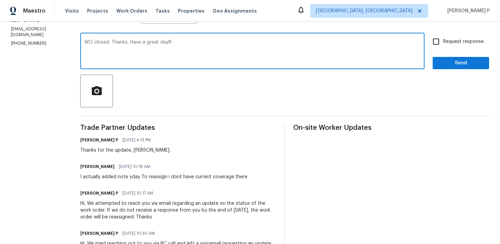
type textarea "WO closed. Thanks, Have a great day!!!"
click at [448, 63] on span "Send" at bounding box center [461, 63] width 46 height 9
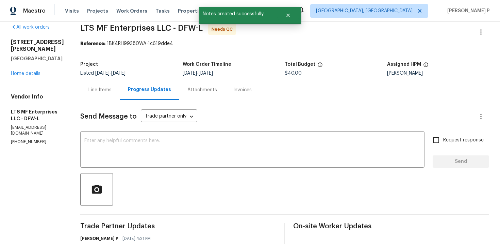
scroll to position [0, 0]
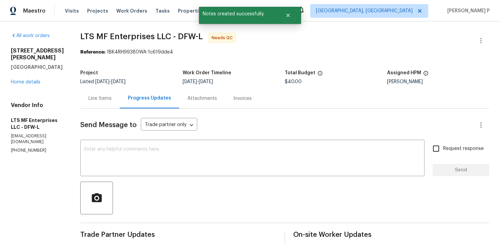
click at [93, 95] on div "Line Items" at bounding box center [99, 98] width 23 height 7
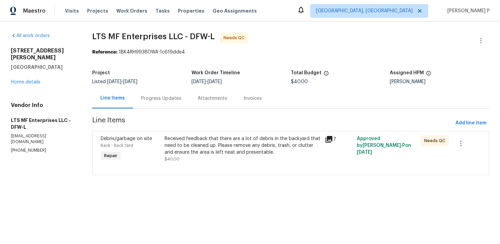
click at [207, 163] on div at bounding box center [291, 166] width 380 height 8
click at [212, 151] on div "Received feedback that there are a lot of debris in the backyard that need to b…" at bounding box center [243, 145] width 156 height 20
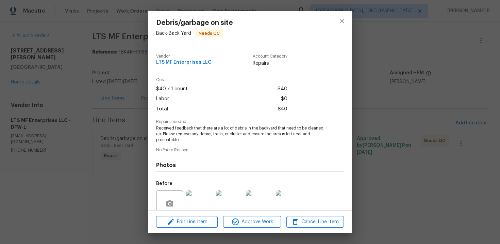
scroll to position [58, 0]
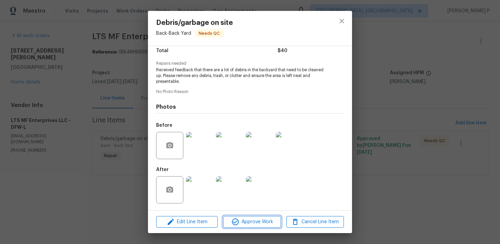
click at [253, 220] on span "Approve Work" at bounding box center [251, 221] width 53 height 9
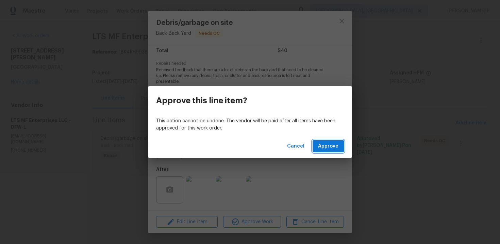
click at [326, 143] on span "Approve" at bounding box center [328, 146] width 20 height 9
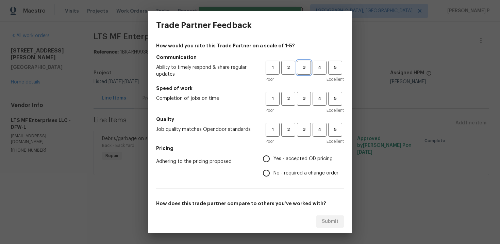
click at [306, 66] on span "3" at bounding box center [304, 68] width 13 height 8
click at [304, 102] on span "3" at bounding box center [304, 99] width 13 height 8
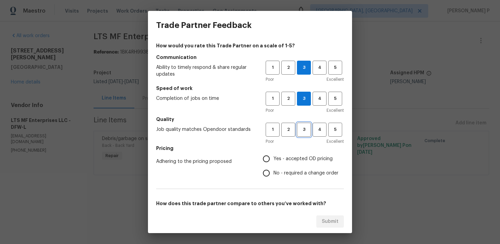
click at [305, 130] on span "3" at bounding box center [304, 130] width 13 height 8
click at [278, 172] on span "No - required a change order" at bounding box center [306, 172] width 65 height 7
click at [274, 172] on input "No - required a change order" at bounding box center [266, 173] width 14 height 14
radio input "true"
click at [262, 157] on input "Yes - accepted OD pricing" at bounding box center [266, 158] width 14 height 14
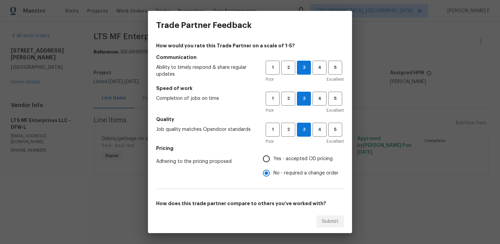
radio input "true"
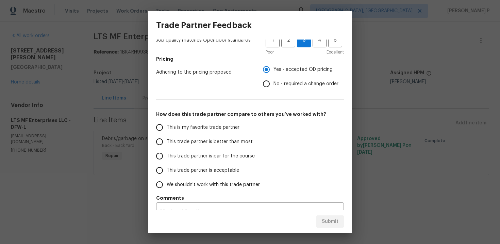
scroll to position [102, 0]
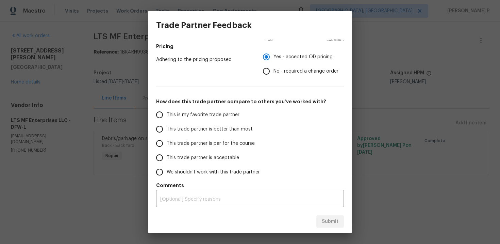
click at [200, 144] on span "This trade partner is par for the course" at bounding box center [211, 143] width 88 height 7
click at [167, 144] on input "This trade partner is par for the course" at bounding box center [159, 143] width 14 height 14
click at [326, 220] on span "Submit" at bounding box center [330, 221] width 17 height 9
radio input "true"
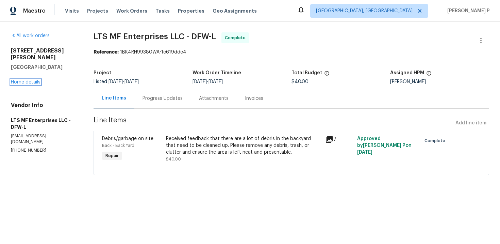
click at [33, 80] on link "Home details" at bounding box center [26, 82] width 30 height 5
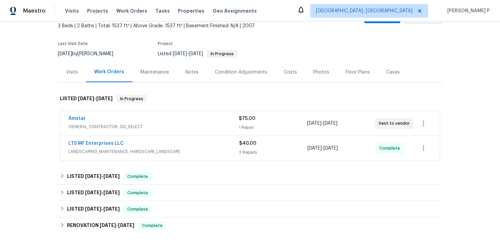
scroll to position [22, 0]
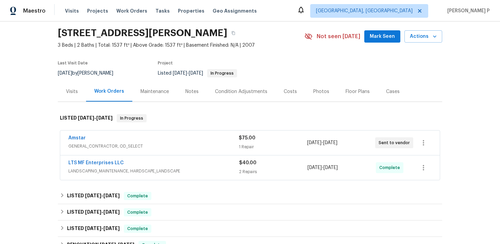
click at [113, 133] on div "Amstar GENERAL_CONTRACTOR, OD_SELECT $75.00 1 Repair [DATE] - [DATE] Sent to ve…" at bounding box center [250, 142] width 380 height 24
click at [78, 137] on link "Amstar" at bounding box center [76, 137] width 17 height 5
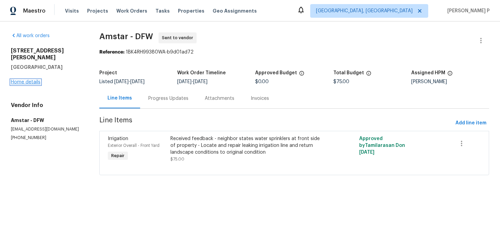
click at [33, 80] on link "Home details" at bounding box center [26, 82] width 30 height 5
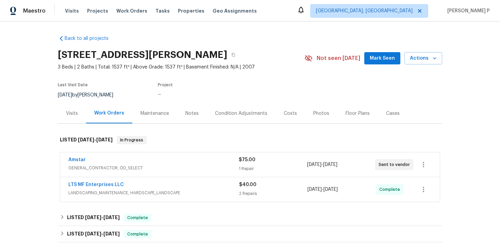
scroll to position [135, 0]
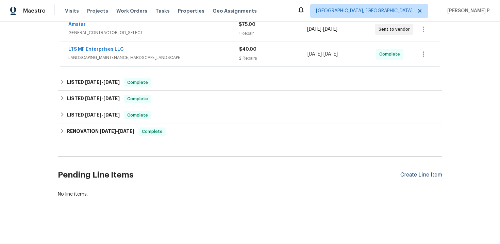
click at [415, 172] on div "Create Line Item" at bounding box center [421, 174] width 42 height 6
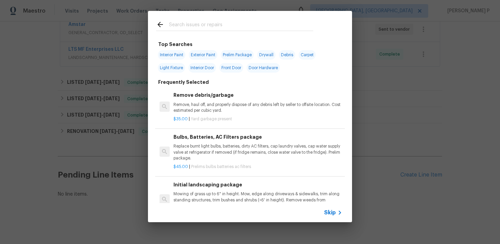
click at [330, 210] on span "Skip" at bounding box center [330, 212] width 12 height 7
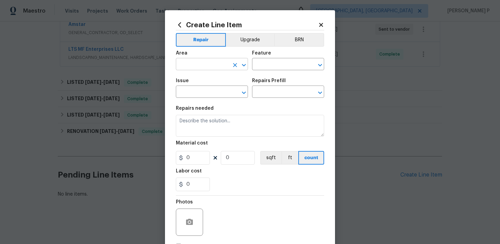
click at [215, 62] on input "text" at bounding box center [202, 65] width 53 height 11
click at [242, 64] on icon "Close" at bounding box center [244, 65] width 8 height 8
drag, startPoint x: 197, startPoint y: 66, endPoint x: 149, endPoint y: 66, distance: 48.7
click at [149, 66] on div "Create Line Item Repair Upgrade BRN Area lan ​ Feature ​ Issue ​ Repairs Prefil…" at bounding box center [250, 122] width 500 height 244
click at [190, 87] on li "Exterior Overall" at bounding box center [212, 91] width 72 height 11
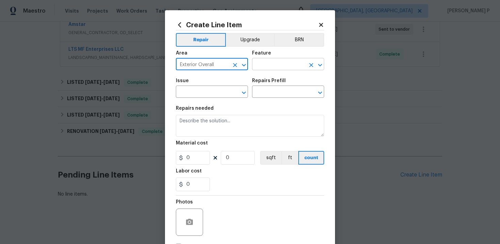
type input "Exterior Overall"
click at [276, 67] on input "text" at bounding box center [278, 65] width 53 height 11
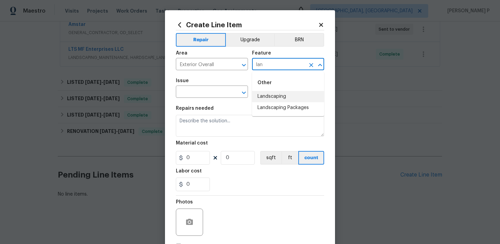
click at [292, 98] on li "Landscaping" at bounding box center [288, 96] width 72 height 11
type input "Landscaping"
click at [219, 97] on input "text" at bounding box center [202, 92] width 53 height 11
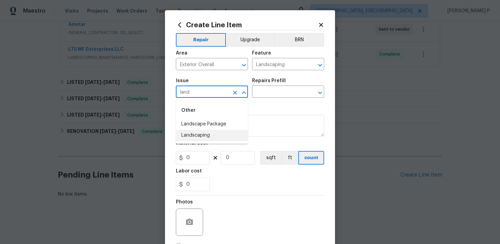
click at [218, 133] on li "Landscaping" at bounding box center [212, 135] width 72 height 11
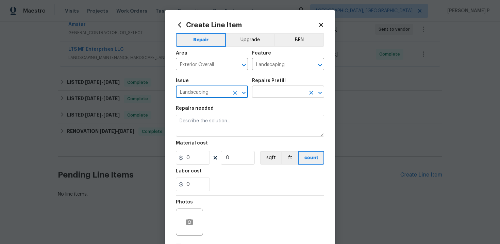
type input "Landscaping"
click at [265, 95] on input "text" at bounding box center [278, 92] width 53 height 11
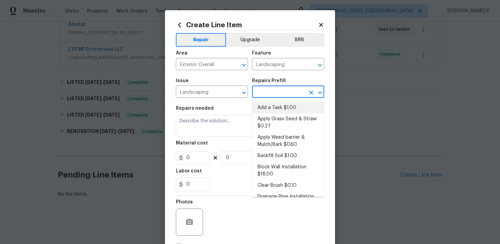
click at [269, 106] on li "Add a Task $1.00" at bounding box center [288, 107] width 72 height 11
type input "Add a Task $1.00"
type textarea "HPM to detail"
type input "1"
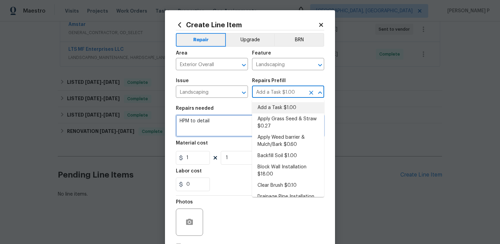
click at [202, 132] on textarea "HPM to detail" at bounding box center [250, 126] width 148 height 22
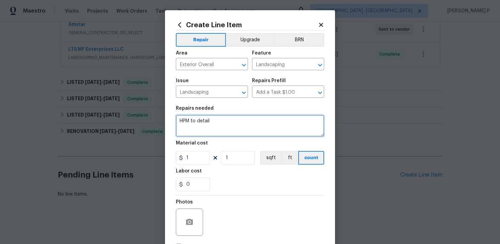
click at [202, 132] on textarea "HPM to detail" at bounding box center [250, 126] width 148 height 22
paste textarea "Mowing of grass up to 6" in height. Mow, edge along driveways & sidewalks, trim…"
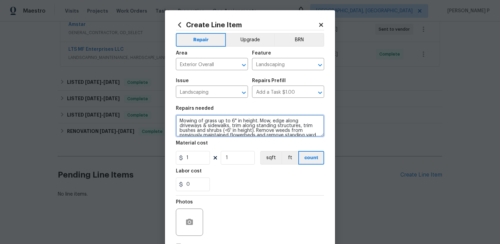
scroll to position [11, 0]
type textarea "Mowing of grass up to 6" in height. Mow, edge along driveways & sidewalks, trim…"
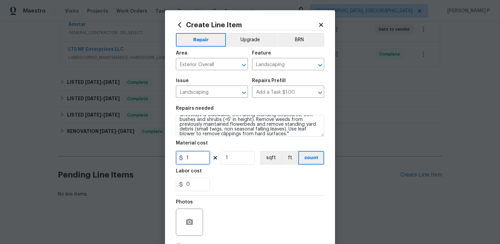
click at [198, 151] on input "1" at bounding box center [193, 158] width 34 height 14
click at [197, 156] on input "1" at bounding box center [193, 158] width 34 height 14
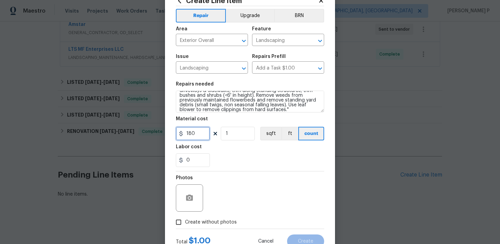
scroll to position [35, 0]
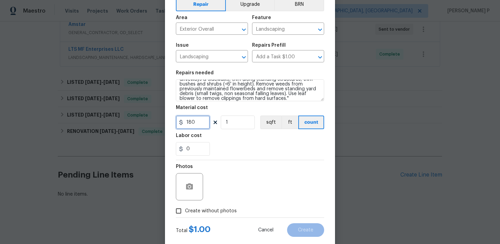
type input "180"
click at [190, 190] on icon "button" at bounding box center [189, 186] width 8 height 8
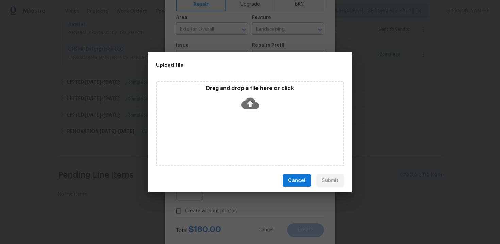
click at [237, 111] on div "Drag and drop a file here or click" at bounding box center [250, 99] width 186 height 29
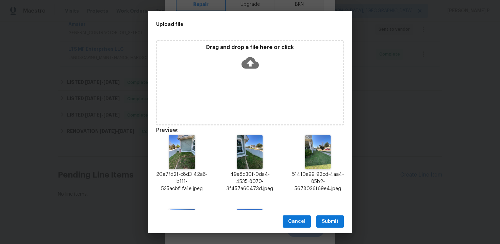
click at [254, 55] on icon at bounding box center [250, 62] width 17 height 17
click at [324, 217] on span "Submit" at bounding box center [330, 221] width 17 height 9
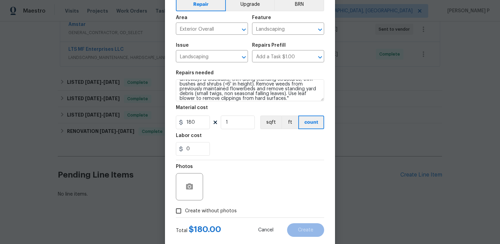
scroll to position [50, 0]
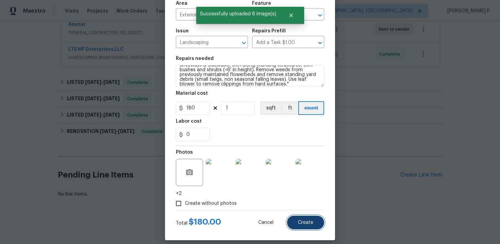
click at [310, 226] on button "Create" at bounding box center [305, 222] width 37 height 14
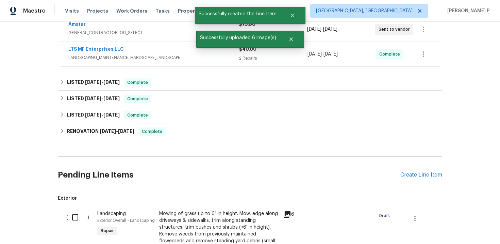
click at [78, 220] on input "checkbox" at bounding box center [77, 217] width 19 height 14
checkbox input "true"
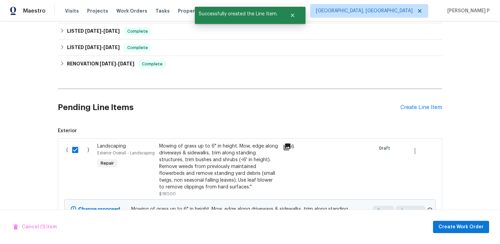
scroll to position [260, 0]
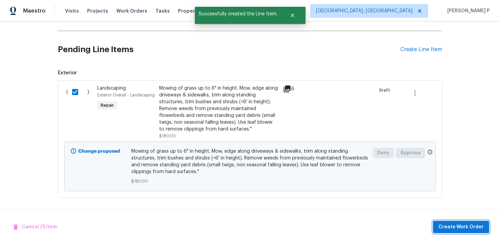
click at [454, 224] on span "Create Work Order" at bounding box center [461, 227] width 45 height 9
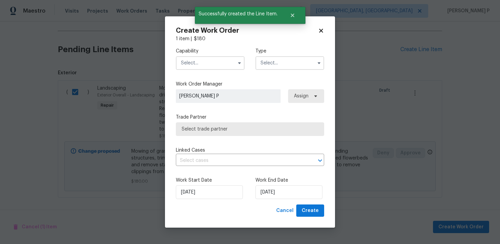
click at [293, 68] on input "text" at bounding box center [290, 63] width 69 height 14
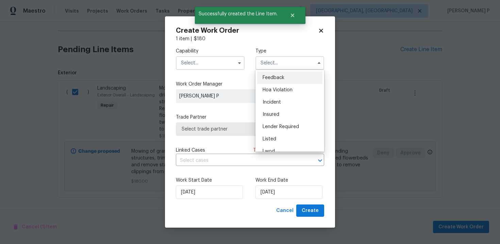
click at [272, 75] on div "Feedback" at bounding box center [289, 77] width 65 height 12
type input "Feedback"
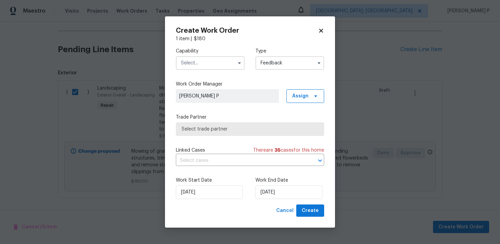
click at [215, 56] on input "text" at bounding box center [210, 63] width 69 height 14
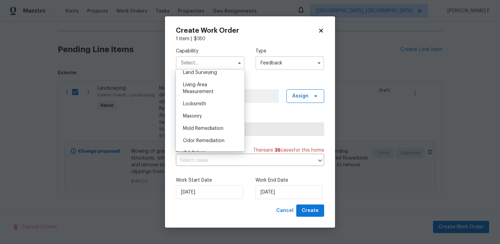
scroll to position [420, 0]
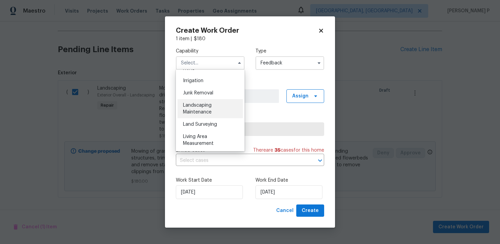
click at [202, 112] on span "Landscaping Maintenance" at bounding box center [197, 109] width 29 height 12
type input "Landscaping Maintenance"
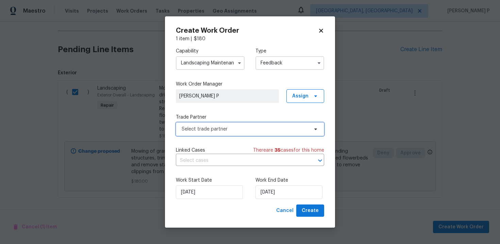
click at [206, 124] on span "Select trade partner" at bounding box center [250, 129] width 148 height 14
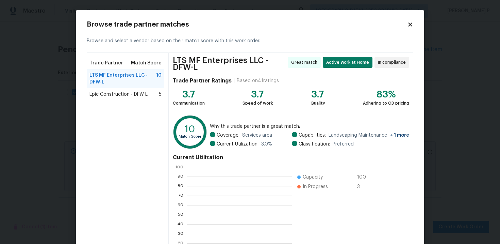
scroll to position [95, 105]
click at [101, 97] on span "Epic Construction - DFW-L" at bounding box center [118, 94] width 58 height 7
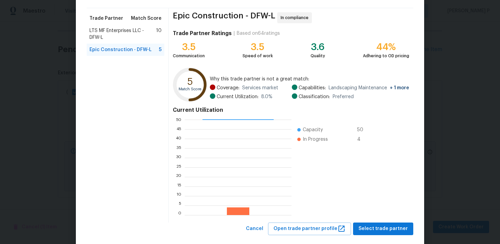
scroll to position [56, 0]
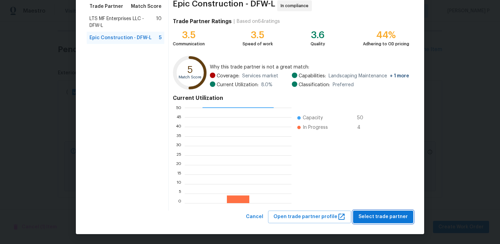
click at [387, 215] on span "Select trade partner" at bounding box center [383, 216] width 49 height 9
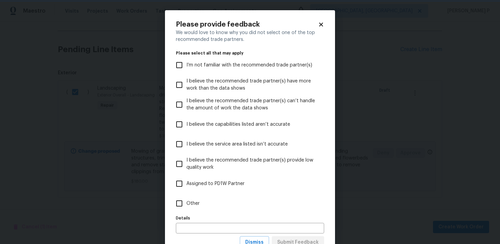
scroll to position [0, 0]
click at [172, 197] on input "Other" at bounding box center [179, 203] width 14 height 14
checkbox input "true"
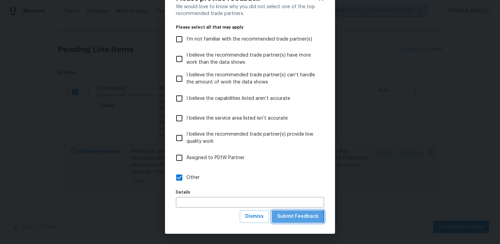
click at [296, 217] on span "Submit Feedback" at bounding box center [298, 216] width 42 height 9
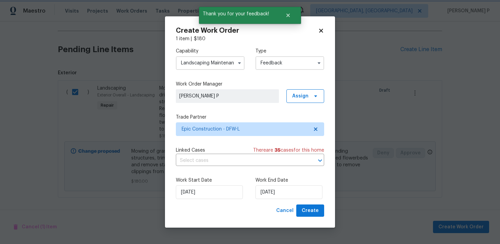
scroll to position [0, 0]
click at [291, 196] on input "[DATE]" at bounding box center [289, 192] width 67 height 14
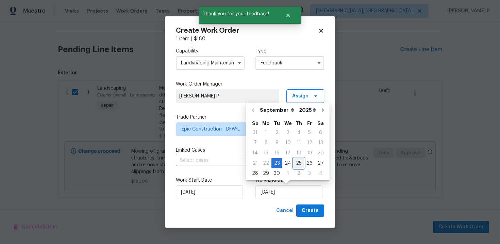
click at [296, 162] on div "25" at bounding box center [299, 163] width 11 height 10
type input "9/25/2025"
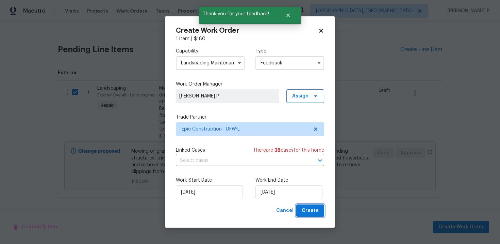
click at [311, 211] on span "Create" at bounding box center [310, 210] width 17 height 9
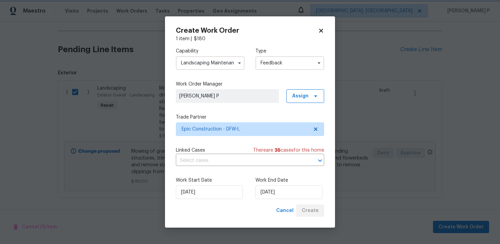
checkbox input "false"
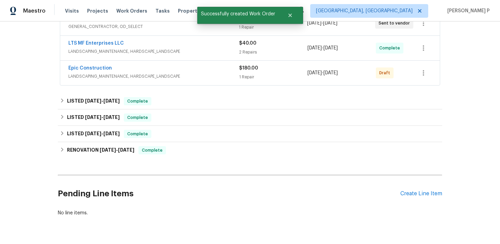
scroll to position [114, 0]
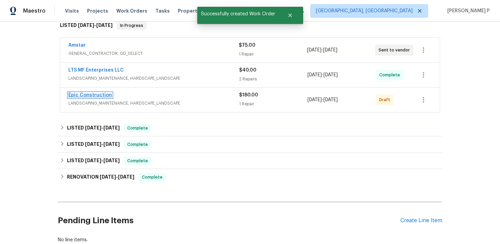
click at [101, 93] on link "Epic Construction" at bounding box center [90, 95] width 44 height 5
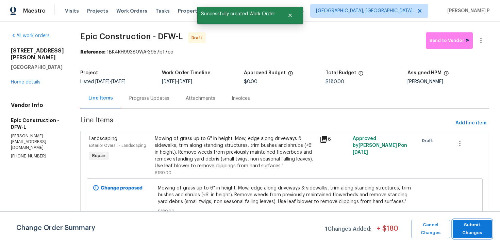
click at [474, 229] on span "Submit Changes" at bounding box center [472, 229] width 32 height 16
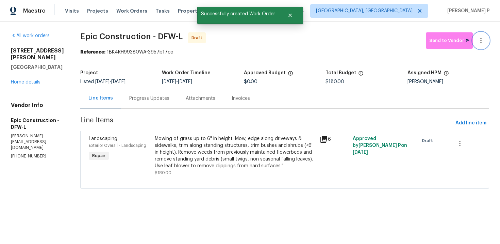
click at [477, 37] on icon "button" at bounding box center [481, 40] width 8 height 8
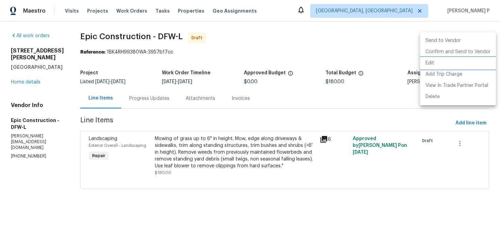
click at [429, 58] on li "Edit" at bounding box center [458, 62] width 76 height 11
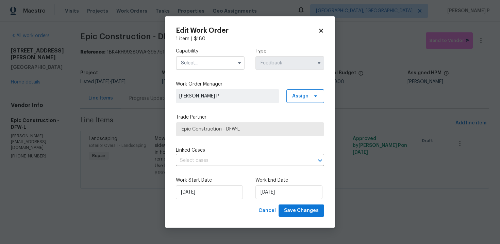
click at [204, 67] on input "text" at bounding box center [210, 63] width 69 height 14
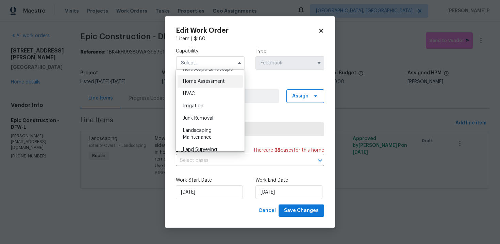
scroll to position [415, 0]
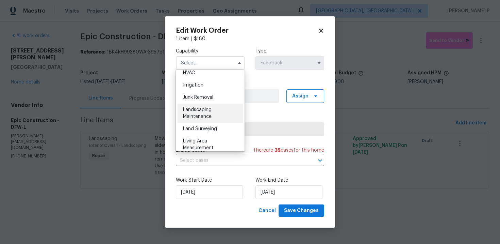
click at [198, 114] on span "Landscaping Maintenance" at bounding box center [197, 113] width 29 height 12
type input "Landscaping Maintenance"
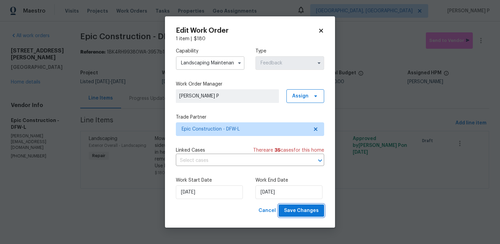
click at [311, 211] on span "Save Changes" at bounding box center [301, 210] width 35 height 9
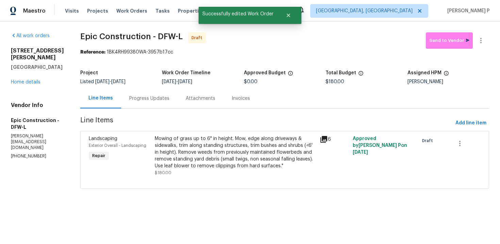
click at [154, 95] on div "Progress Updates" at bounding box center [149, 98] width 40 height 7
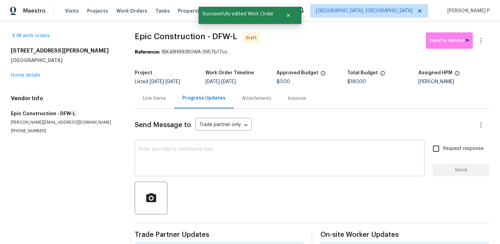
click at [164, 166] on textarea at bounding box center [280, 159] width 282 height 24
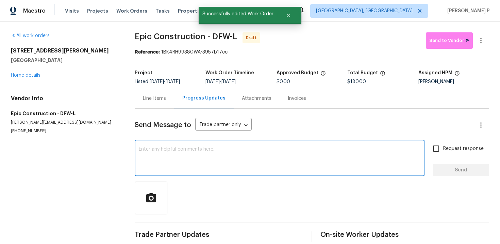
paste textarea "Hi, this is Ramyasri with Opendoor. I’m confirming you received the WO for the …"
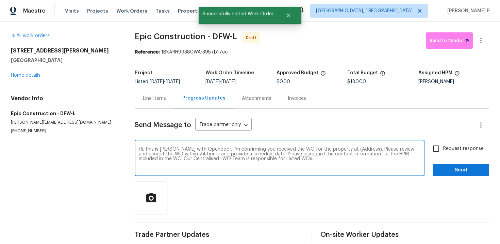
drag, startPoint x: 341, startPoint y: 149, endPoint x: 362, endPoint y: 149, distance: 21.1
click at [362, 149] on textarea "Hi, this is Ramyasri with Opendoor. I’m confirming you received the WO for the …" at bounding box center [280, 159] width 282 height 24
paste textarea "1100 Hayden Ln, Savannah, TX 76227"
type textarea "Hi, this is Ramyasri with Opendoor. I’m confirming you received the WO for the …"
click at [431, 148] on input "Request response" at bounding box center [436, 148] width 14 height 14
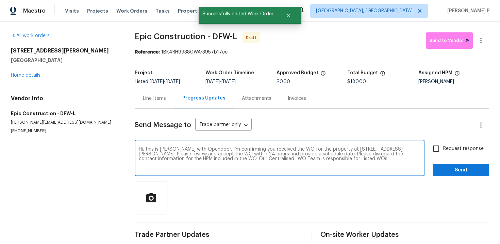
checkbox input "true"
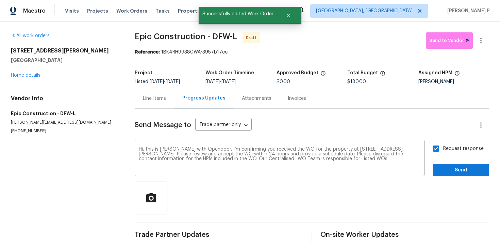
click at [431, 170] on div "Hi, this is Ramyasri with Opendoor. I’m confirming you received the WO for the …" at bounding box center [312, 158] width 355 height 35
click at [442, 169] on span "Send" at bounding box center [461, 170] width 46 height 9
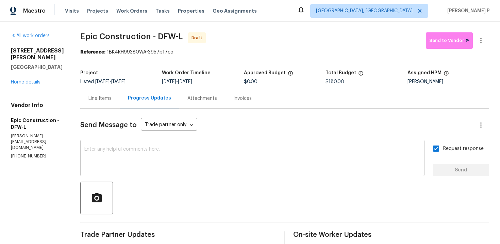
click at [192, 164] on textarea at bounding box center [252, 159] width 336 height 24
paste textarea "Attention All Work Orders must include before-photos (both close-up and wide-an…"
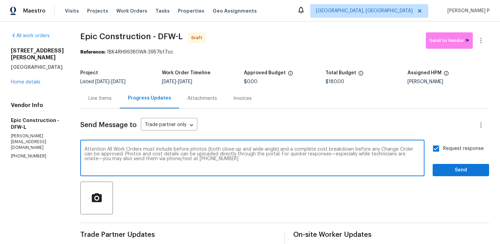
type textarea "Attention All Work Orders must include before-photos (both close-up and wide-an…"
click at [458, 176] on div "Send Message to Trade partner only Trade partner only ​ Attention All Work Orde…" at bounding box center [284, 202] width 409 height 187
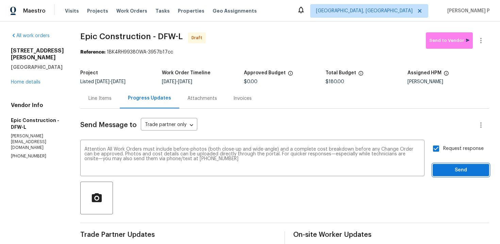
click at [460, 169] on span "Send" at bounding box center [461, 170] width 46 height 9
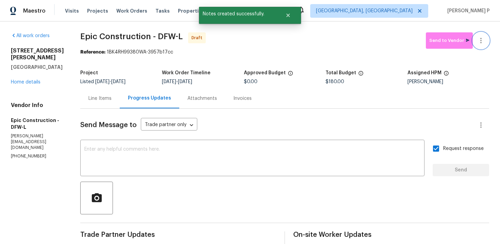
click at [481, 39] on icon "button" at bounding box center [480, 40] width 1 height 5
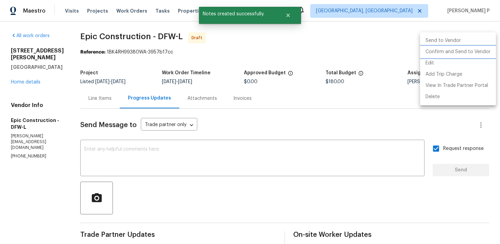
click at [457, 53] on li "Confirm and Send to Vendor" at bounding box center [458, 51] width 76 height 11
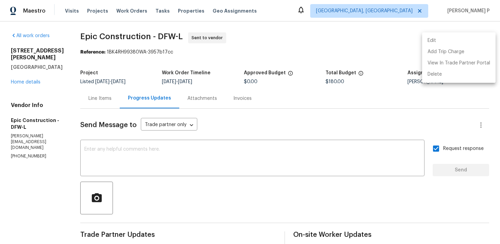
click at [90, 36] on div at bounding box center [250, 122] width 500 height 244
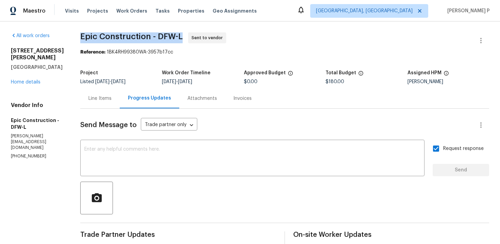
drag, startPoint x: 79, startPoint y: 36, endPoint x: 178, endPoint y: 37, distance: 99.0
click at [178, 37] on span "Epic Construction - DFW-L" at bounding box center [131, 36] width 102 height 8
copy span "Epic Construction - DFW-L"
click at [154, 60] on section "Epic Construction - DFW-L Sent to vendor Reference: 1BK4RH99380WA-3957b17cc Pro…" at bounding box center [284, 190] width 409 height 317
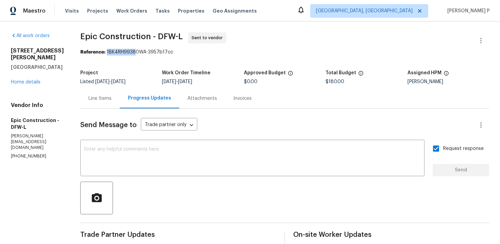
drag, startPoint x: 105, startPoint y: 52, endPoint x: 212, endPoint y: 52, distance: 107.5
click at [212, 52] on div "Reference: 1BK4RH99380WA-3957b17cc" at bounding box center [284, 52] width 409 height 7
copy div "1BK4RH99380WA-3957b17cc"
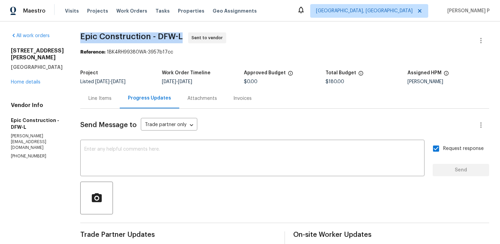
drag, startPoint x: 78, startPoint y: 36, endPoint x: 181, endPoint y: 36, distance: 103.1
click at [181, 36] on span "Epic Construction - DFW-L Sent to vendor" at bounding box center [276, 40] width 393 height 16
click at [98, 105] on div "Line Items" at bounding box center [99, 98] width 39 height 20
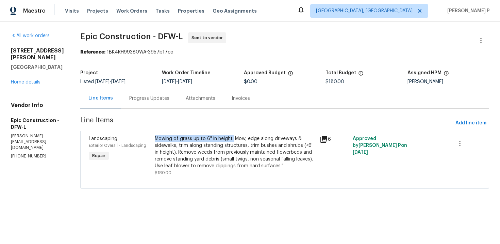
copy div "Mowing of grass up to 6" in height."
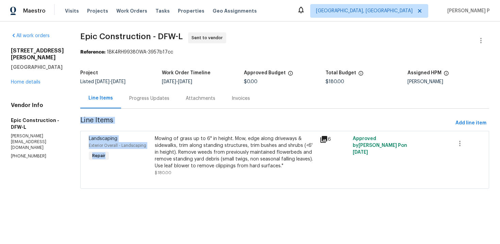
drag, startPoint x: 149, startPoint y: 139, endPoint x: 229, endPoint y: 113, distance: 84.5
click at [229, 113] on section "Epic Construction - DFW-L Sent to vendor Reference: 1BK4RH99380WA-3957b17cc Pro…" at bounding box center [284, 114] width 409 height 164
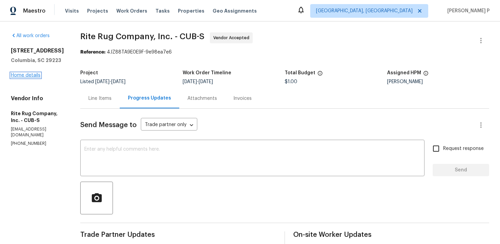
click at [35, 76] on link "Home details" at bounding box center [26, 75] width 30 height 5
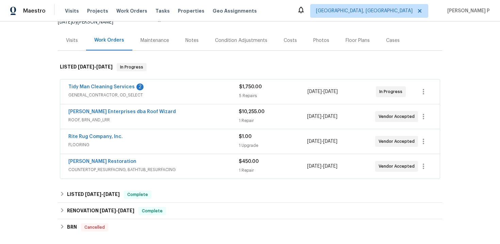
scroll to position [105, 0]
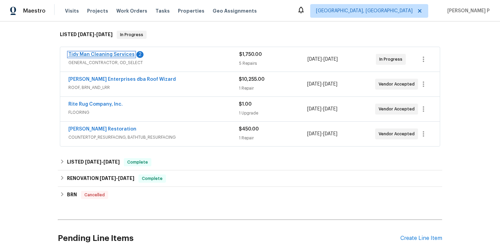
click at [110, 55] on link "Tidy Man Cleaning Services" at bounding box center [101, 54] width 66 height 5
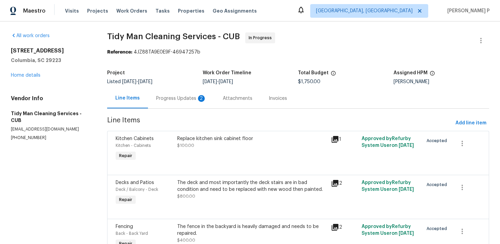
click at [181, 99] on div "Progress Updates 2" at bounding box center [181, 98] width 50 height 7
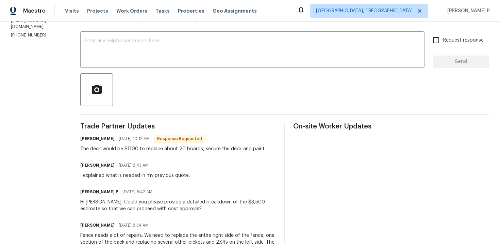
scroll to position [125, 0]
